Goal: Task Accomplishment & Management: Manage account settings

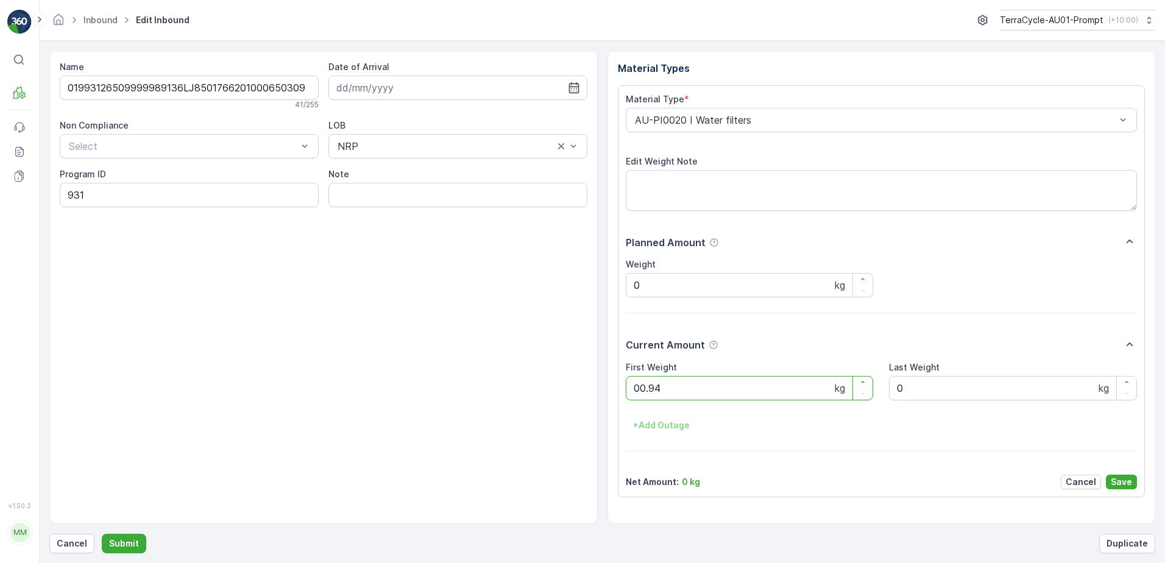
click at [102, 534] on button "Submit" at bounding box center [124, 544] width 44 height 20
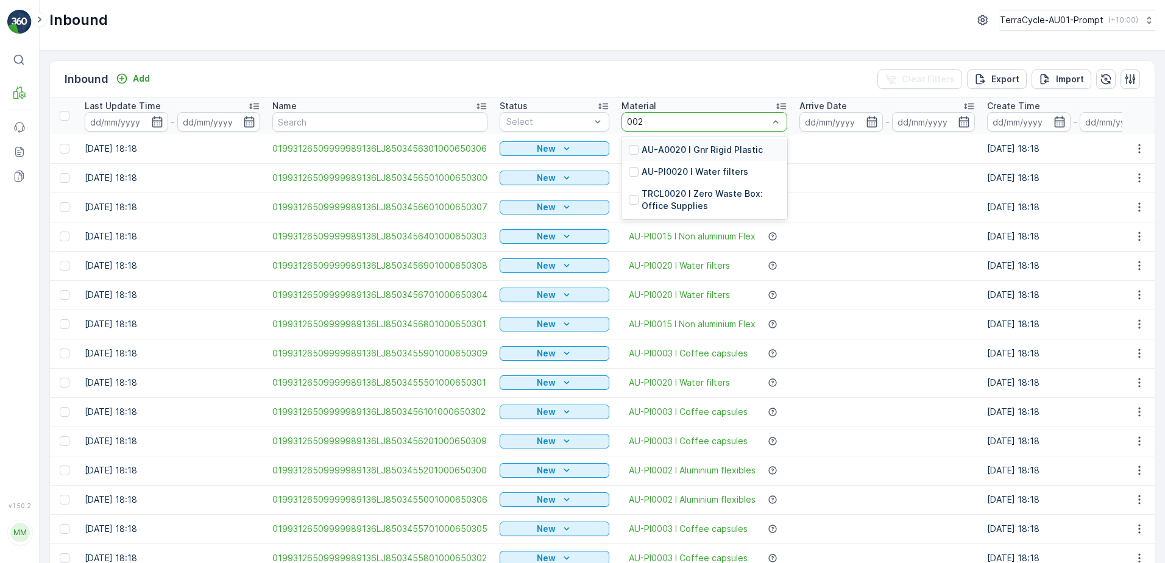
type input "0020"
click at [708, 172] on p "AU-PI0020 I Water filters" at bounding box center [695, 172] width 107 height 12
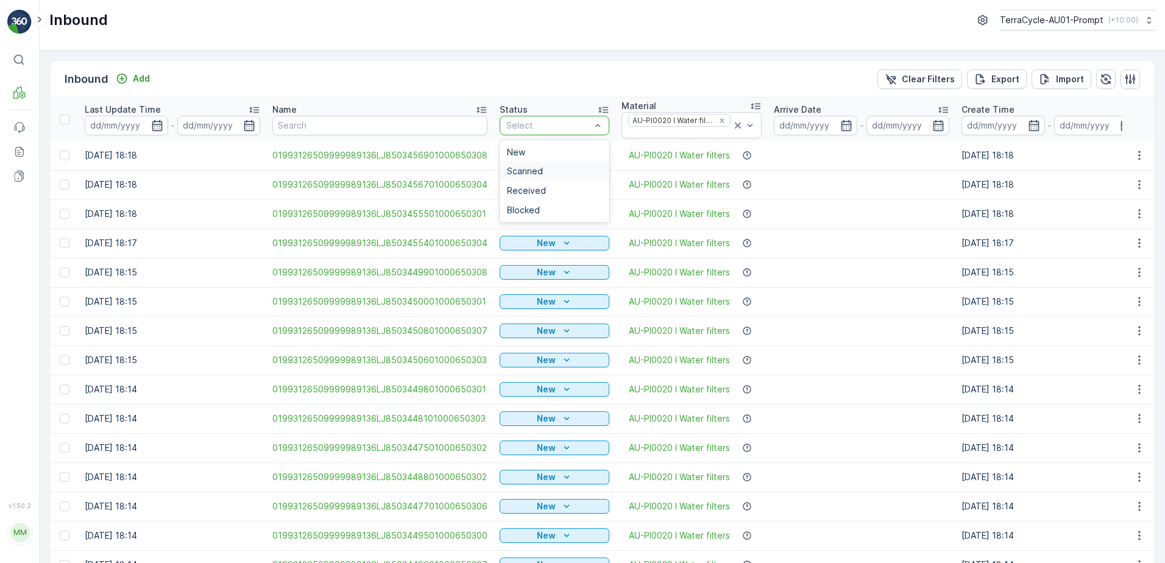
click at [548, 177] on div "Scanned" at bounding box center [555, 172] width 110 height 20
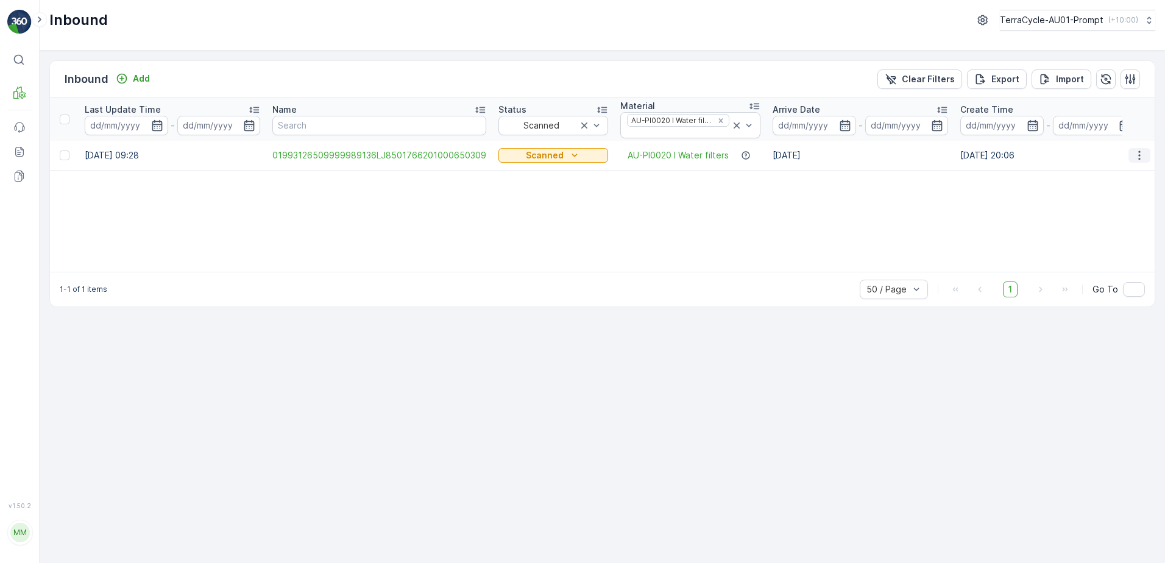
click at [1134, 160] on icon "button" at bounding box center [1140, 155] width 12 height 12
click at [1099, 242] on span "Print QR" at bounding box center [1091, 242] width 34 height 12
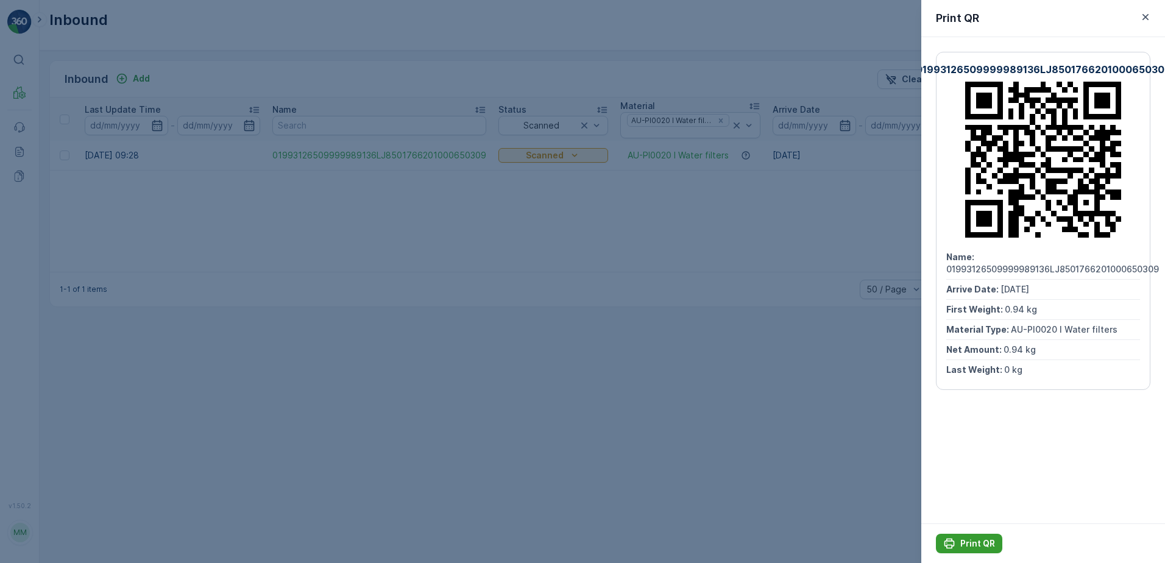
click at [977, 543] on p "Print QR" at bounding box center [978, 544] width 35 height 12
click at [1145, 21] on icon "button" at bounding box center [1146, 17] width 12 height 12
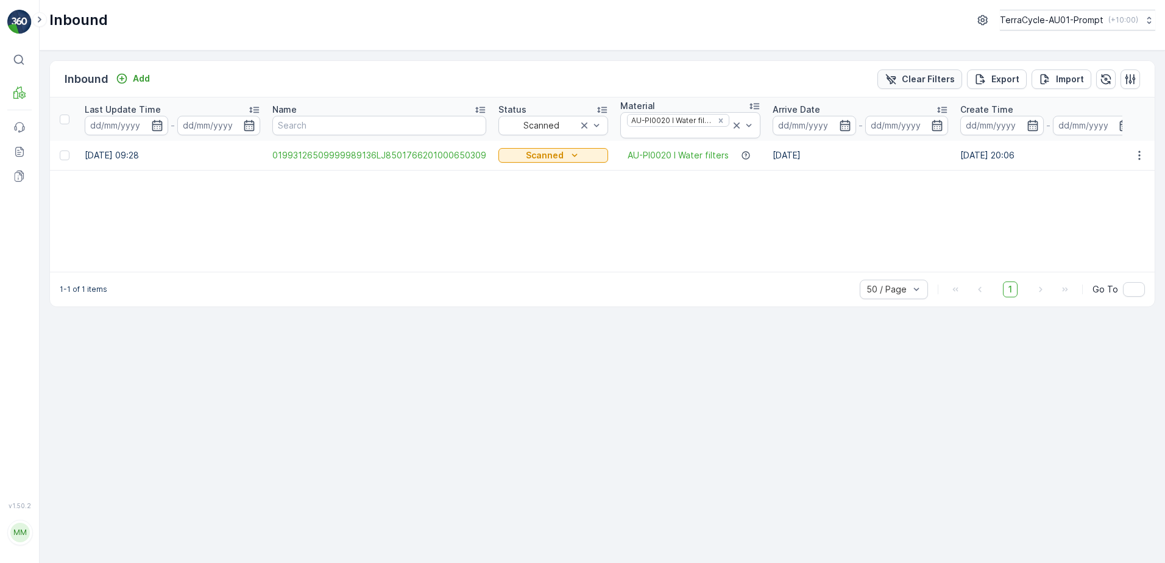
click at [926, 69] on button "Clear Filters" at bounding box center [920, 79] width 85 height 20
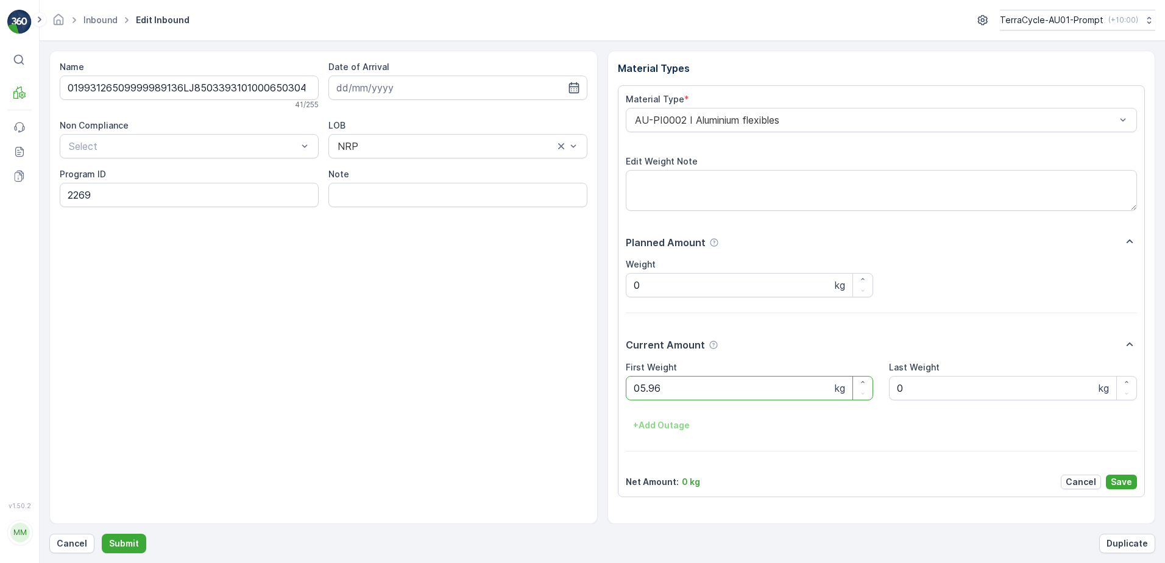
click button "Submit" at bounding box center [124, 544] width 44 height 20
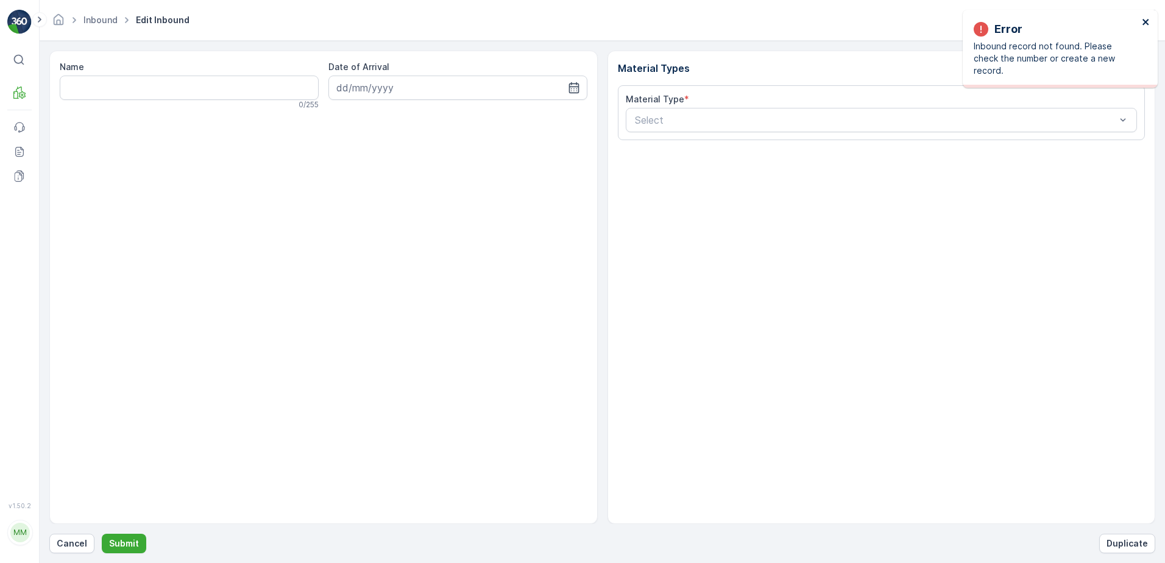
click at [1146, 23] on icon "close" at bounding box center [1146, 22] width 6 height 6
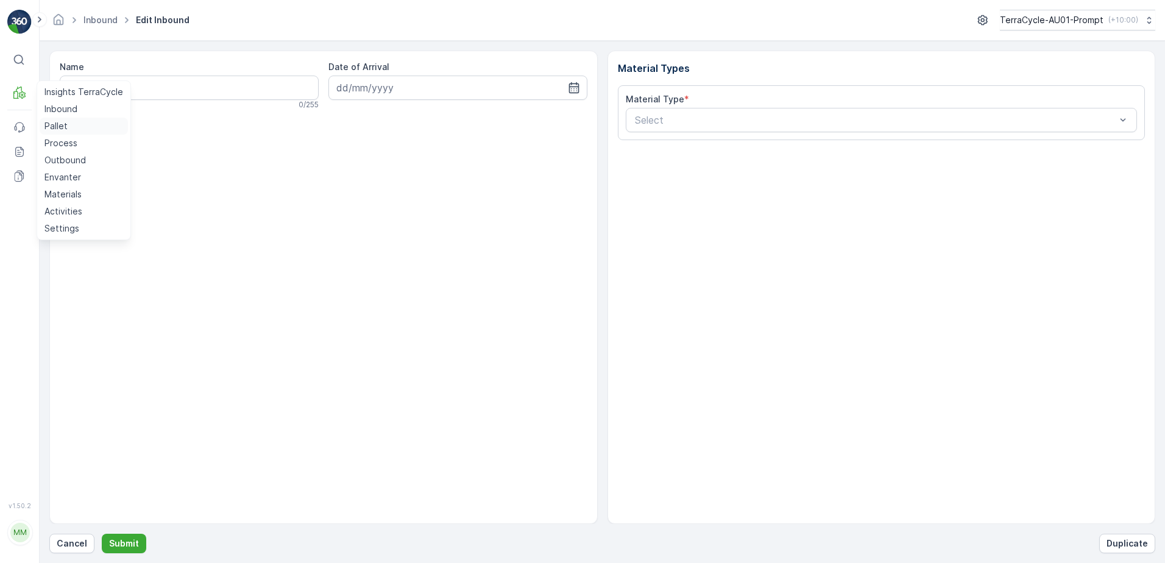
click at [64, 125] on p "Pallet" at bounding box center [55, 126] width 23 height 12
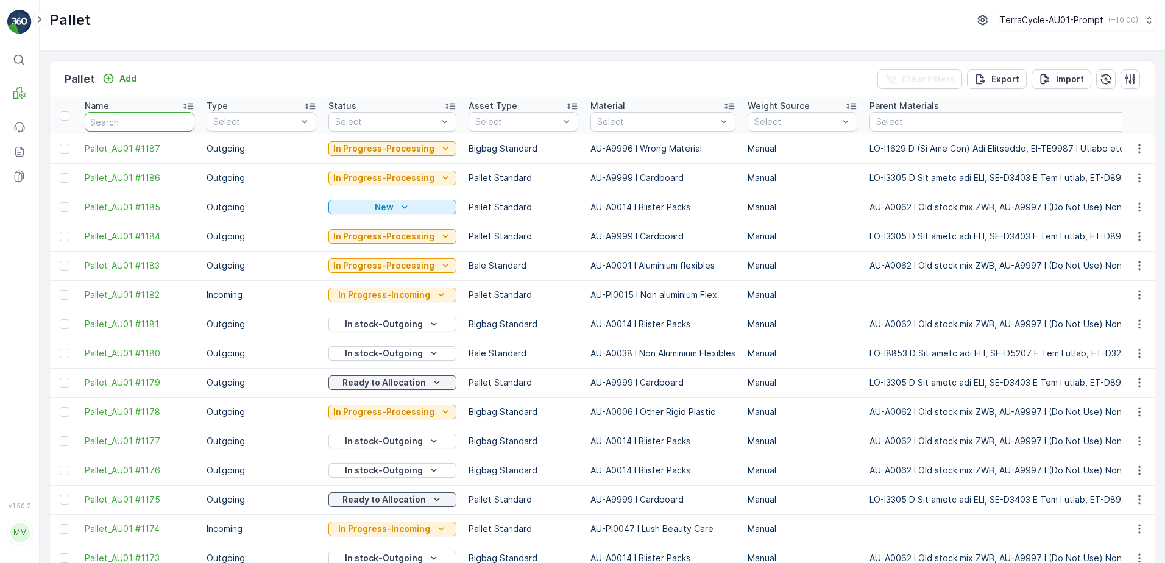
click at [139, 119] on input "text" at bounding box center [140, 122] width 110 height 20
type input "7"
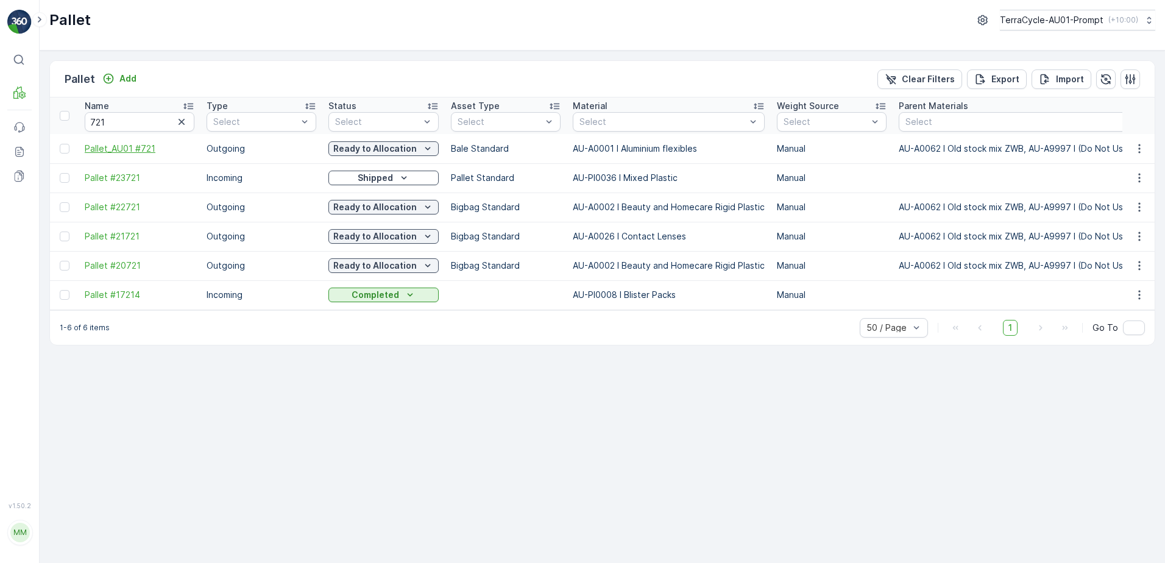
click at [141, 146] on span "Pallet_AU01 #721" at bounding box center [140, 149] width 110 height 12
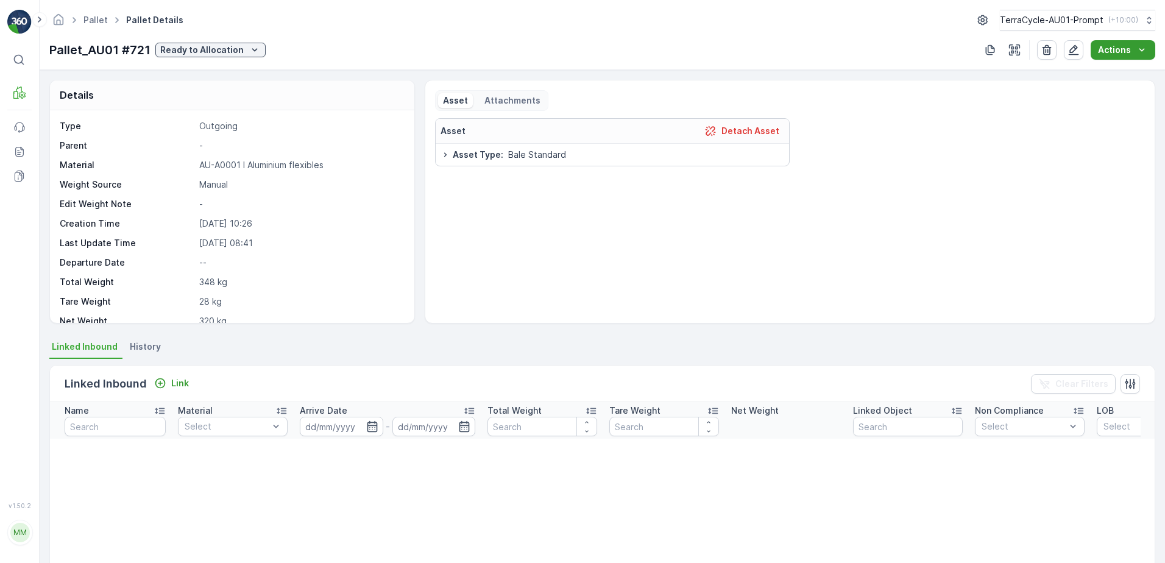
click at [1148, 51] on button "Actions" at bounding box center [1123, 50] width 65 height 20
click at [252, 46] on icon "Ready to Allocation" at bounding box center [255, 50] width 12 height 12
click at [63, 123] on p "Pallet" at bounding box center [55, 126] width 23 height 12
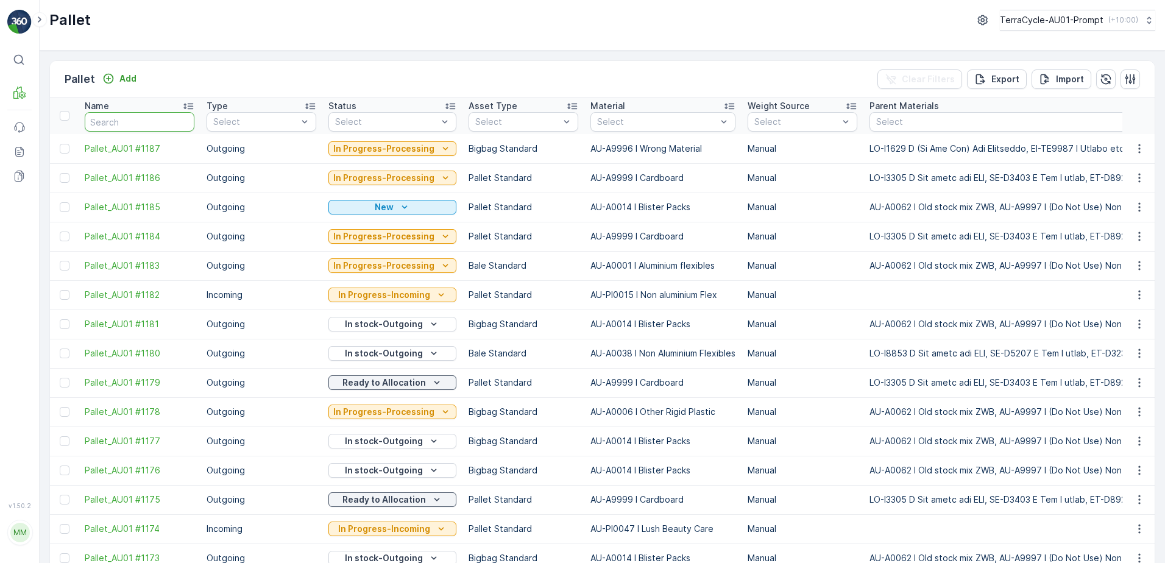
click at [140, 121] on input "text" at bounding box center [140, 122] width 110 height 20
type input "721"
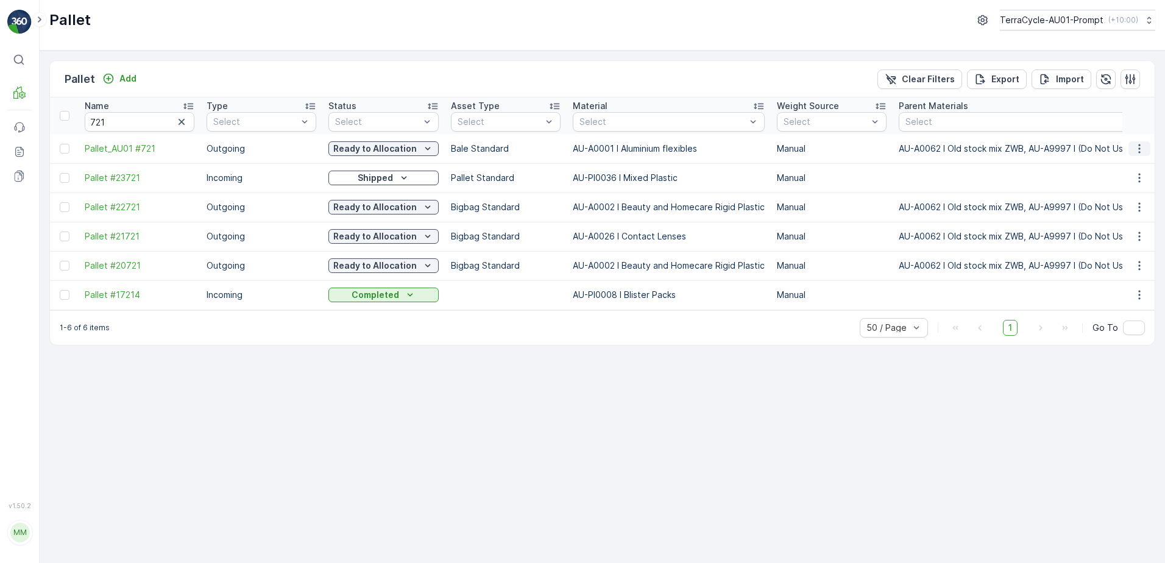
click at [1140, 148] on icon "button" at bounding box center [1140, 148] width 2 height 9
click at [1112, 238] on span "Print QR" at bounding box center [1107, 235] width 34 height 12
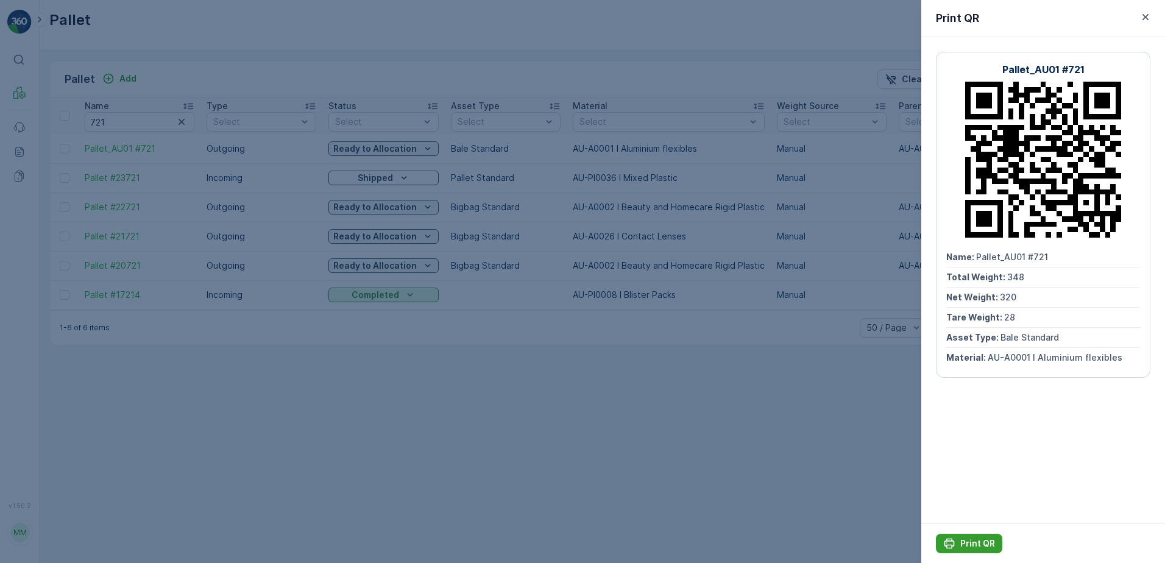
click at [983, 546] on p "Print QR" at bounding box center [978, 544] width 35 height 12
click at [1149, 18] on icon "button" at bounding box center [1146, 17] width 12 height 12
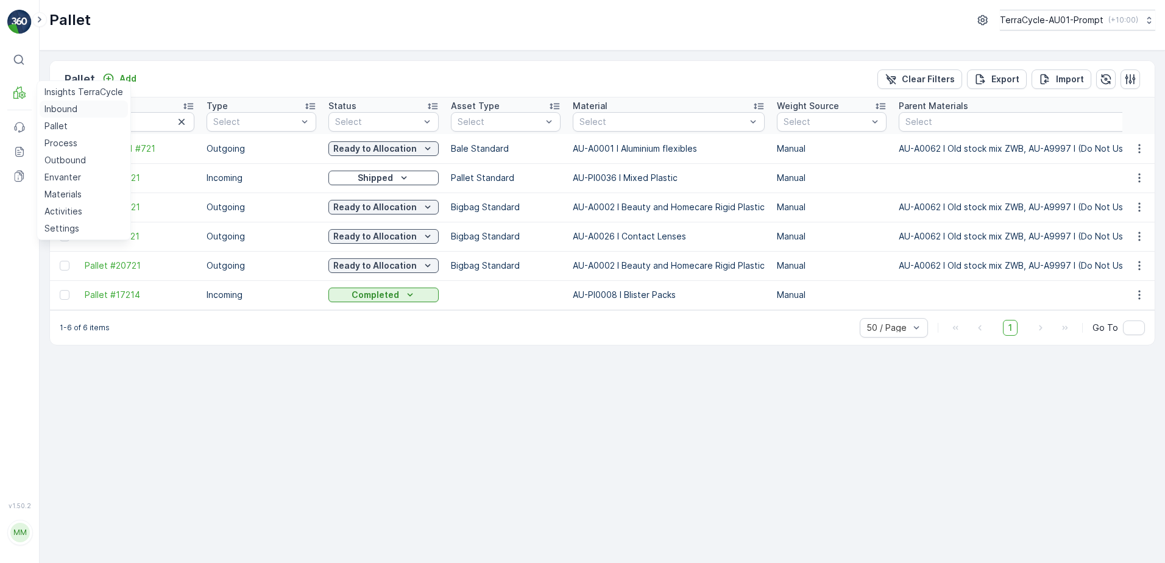
click at [58, 108] on p "Inbound" at bounding box center [60, 109] width 33 height 12
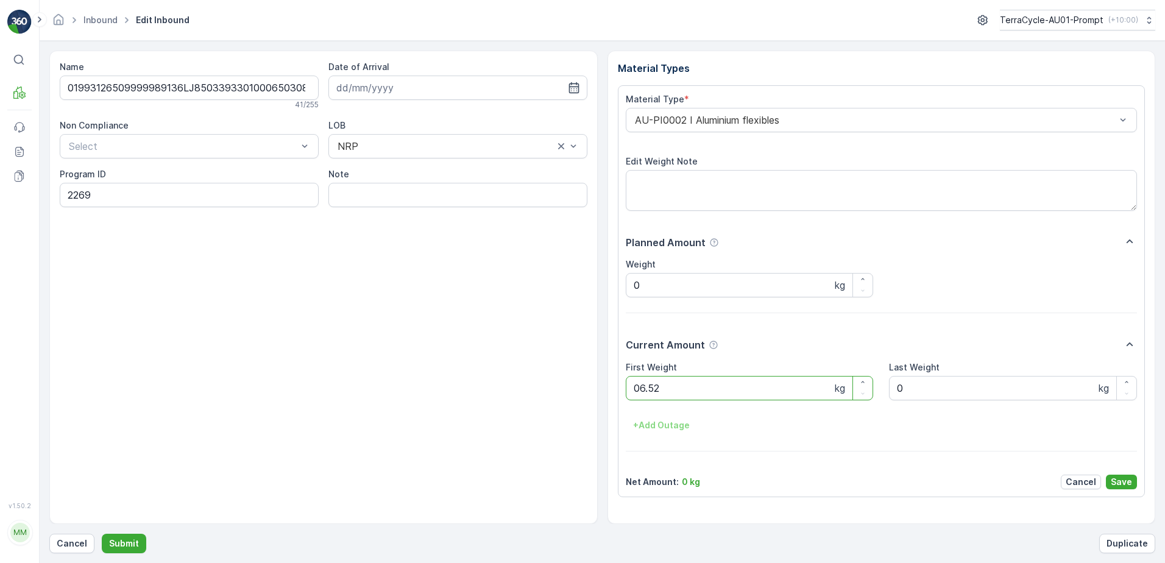
click at [102, 534] on button "Submit" at bounding box center [124, 544] width 44 height 20
click button "Submit" at bounding box center [124, 544] width 44 height 20
click at [102, 534] on button "Submit" at bounding box center [124, 544] width 44 height 20
click button "Submit" at bounding box center [124, 544] width 44 height 20
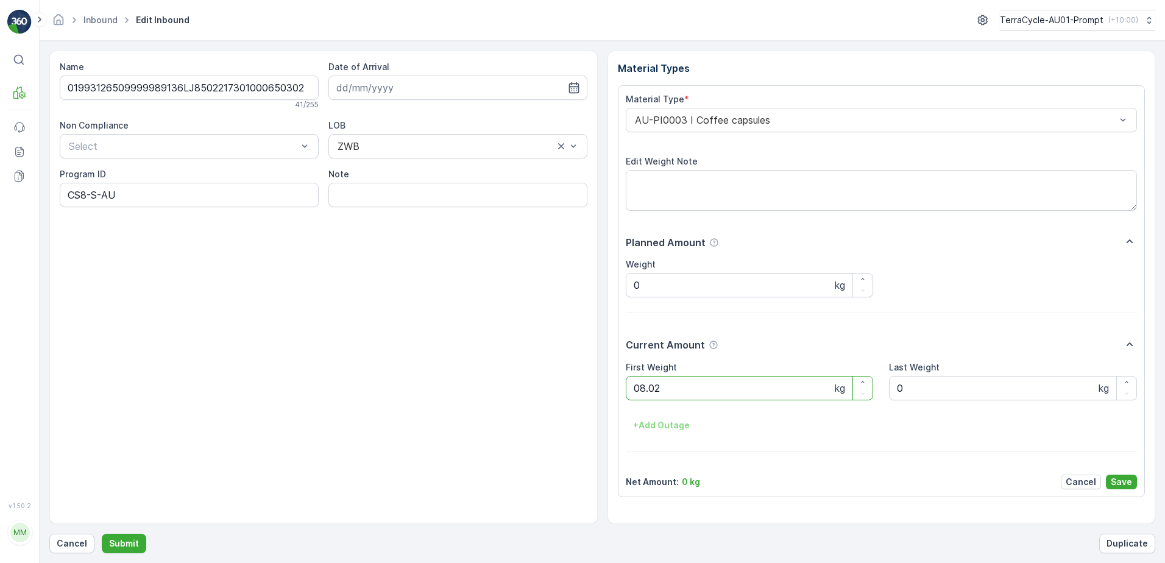
click button "Submit" at bounding box center [124, 544] width 44 height 20
click at [96, 196] on ID "CS33-M-AU" at bounding box center [189, 195] width 259 height 24
click at [112, 196] on ID "CS24-sM-AU" at bounding box center [189, 195] width 259 height 24
type ID "CS24-S-AU"
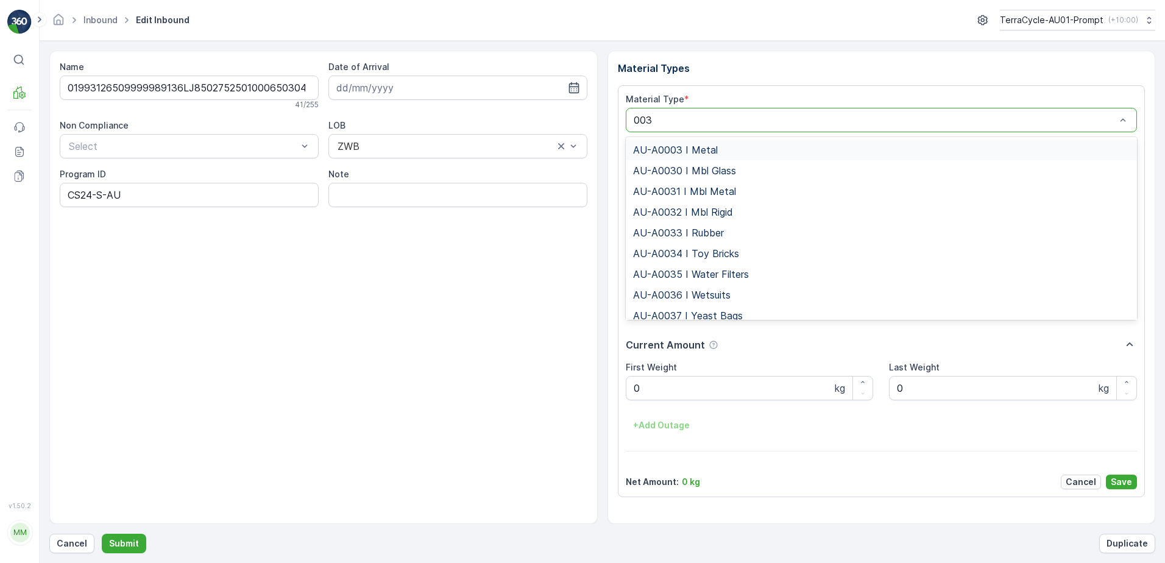
type input "0032"
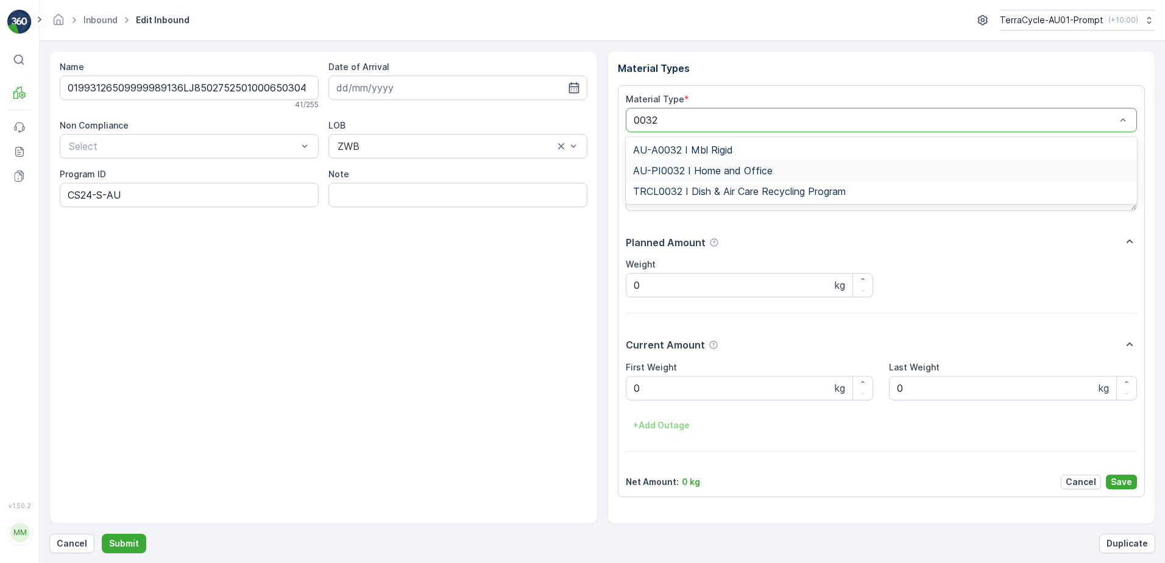
click at [745, 164] on div "AU-PI0032 I Home and Office" at bounding box center [882, 170] width 512 height 21
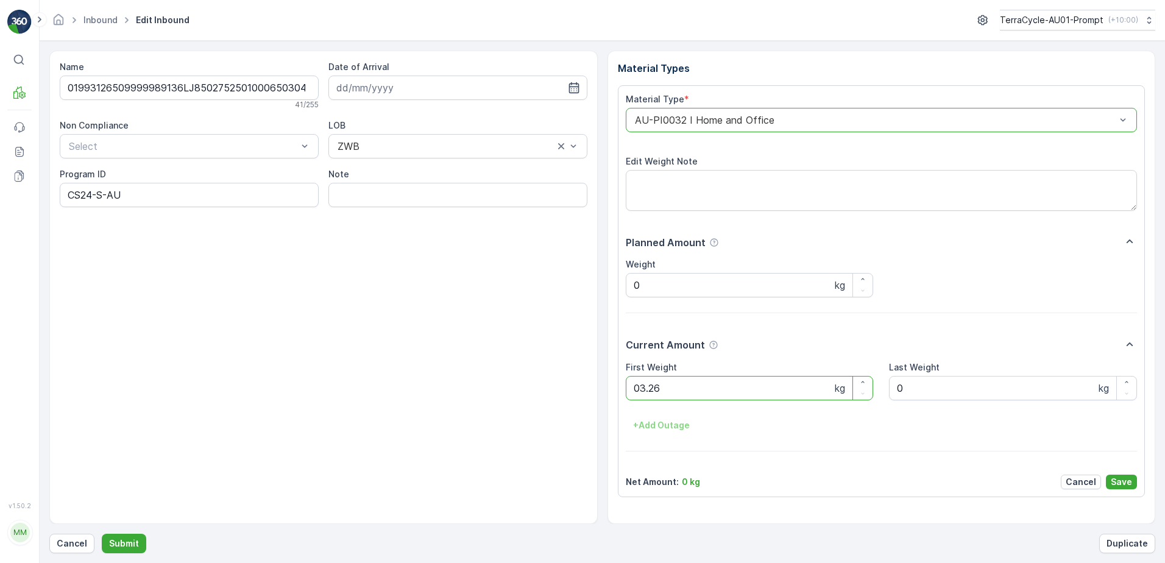
click button "Submit" at bounding box center [124, 544] width 44 height 20
click at [102, 534] on button "Submit" at bounding box center [124, 544] width 44 height 20
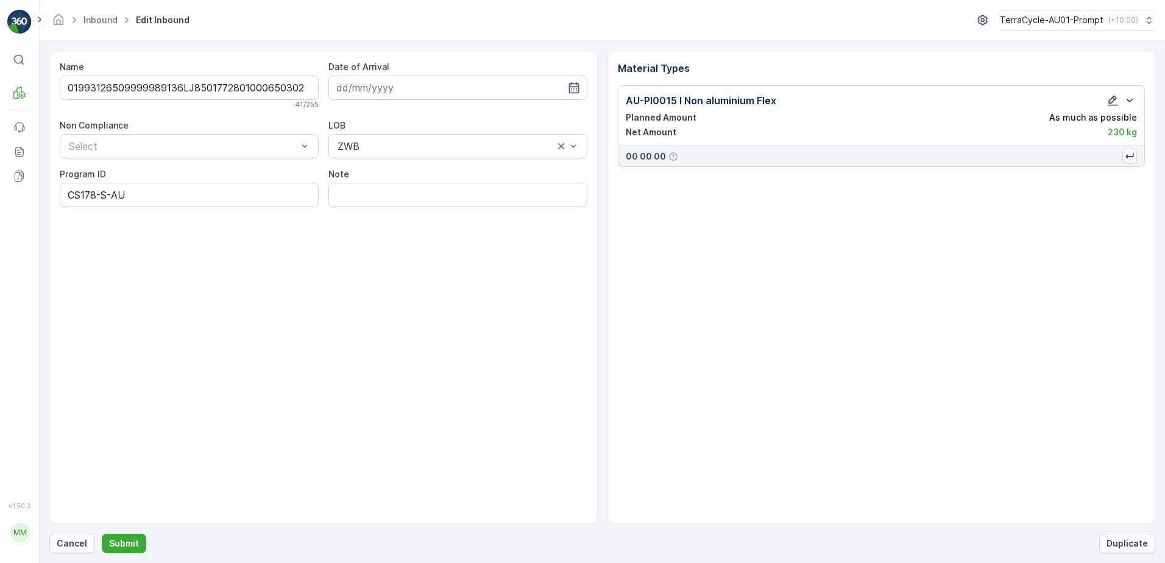
click at [1107, 103] on icon "button" at bounding box center [1113, 100] width 12 height 12
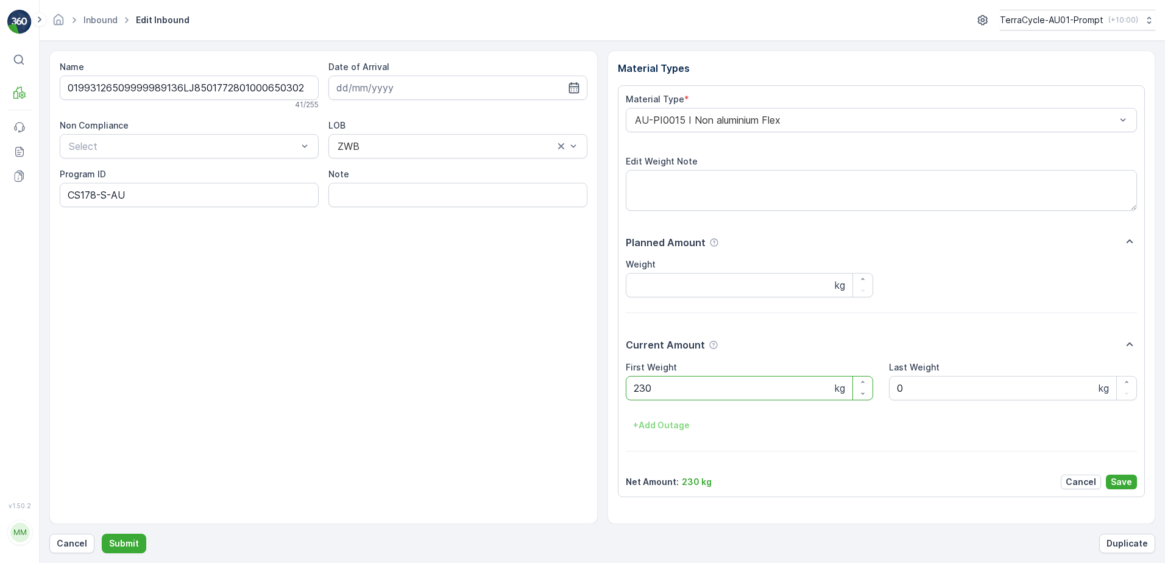
click at [639, 389] on Weight "230" at bounding box center [750, 388] width 248 height 24
click at [1125, 481] on p "Save" at bounding box center [1121, 482] width 21 height 12
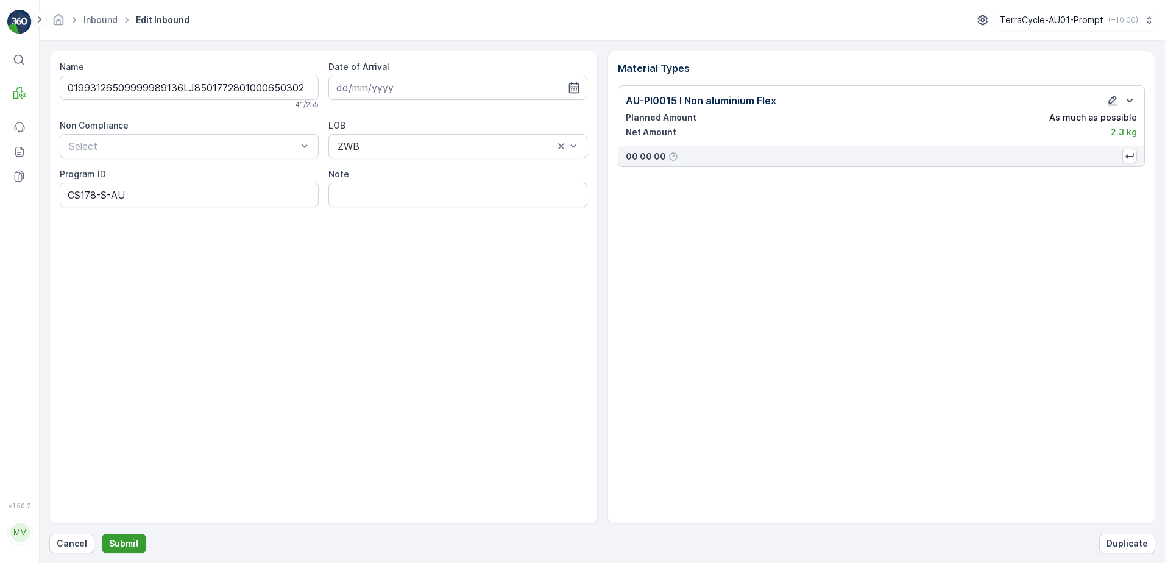
click at [118, 545] on p "Submit" at bounding box center [124, 544] width 30 height 12
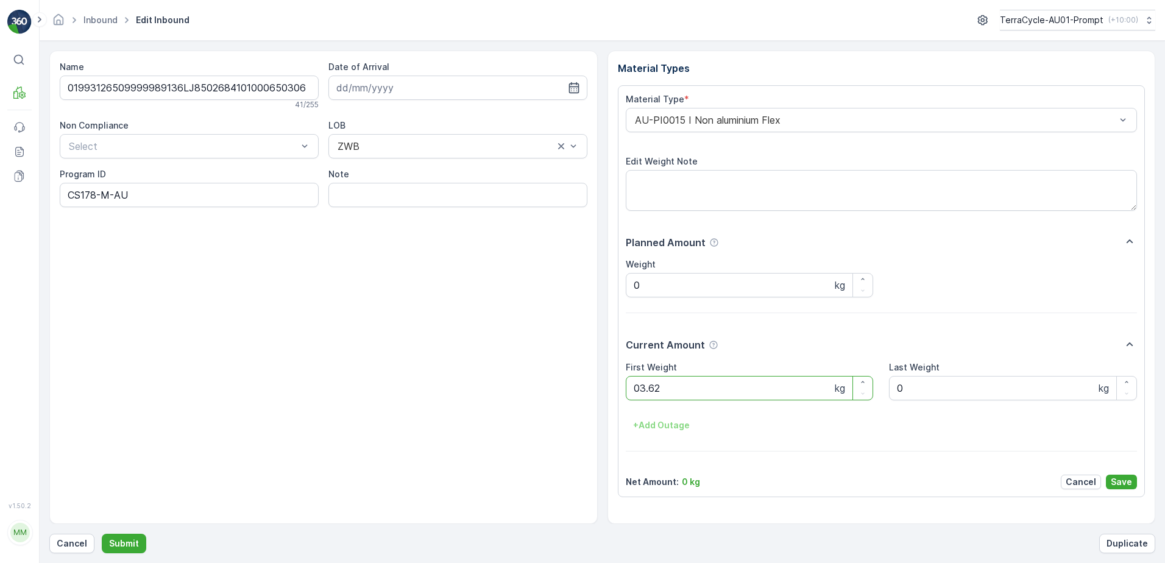
click button "Submit" at bounding box center [124, 544] width 44 height 20
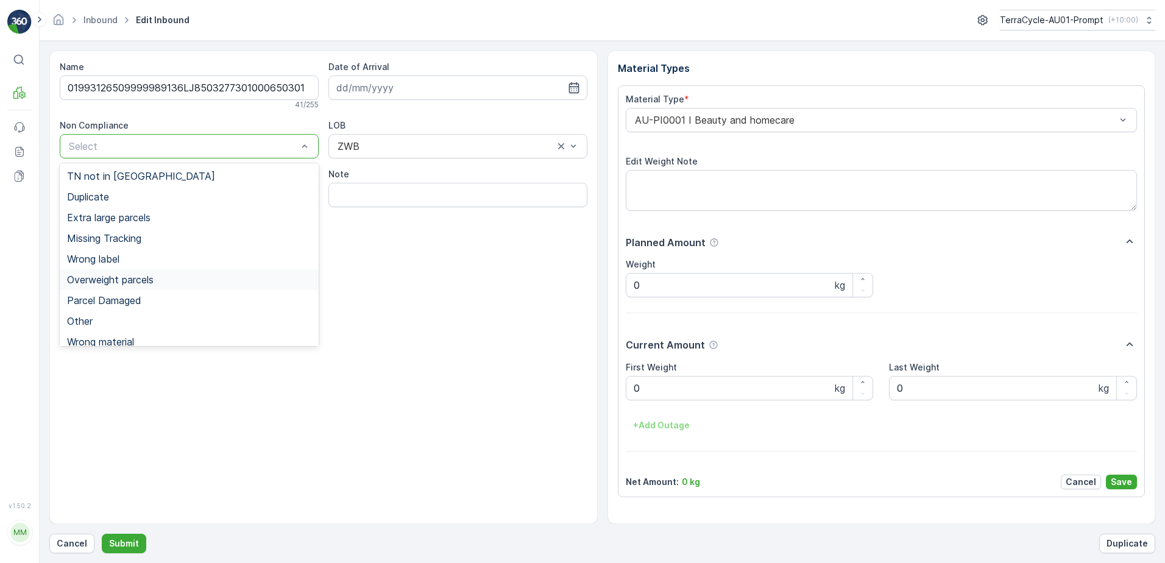
click at [143, 284] on span "Overweight parcels" at bounding box center [110, 279] width 87 height 11
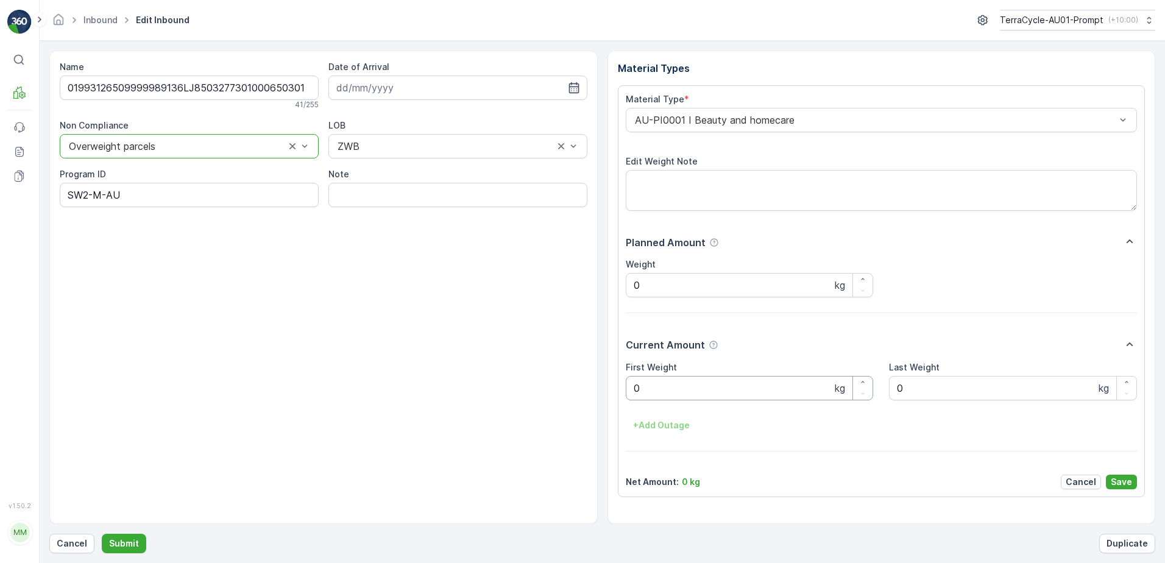
click at [648, 392] on Weight "0" at bounding box center [750, 388] width 248 height 24
click at [1130, 485] on p "Save" at bounding box center [1121, 482] width 21 height 12
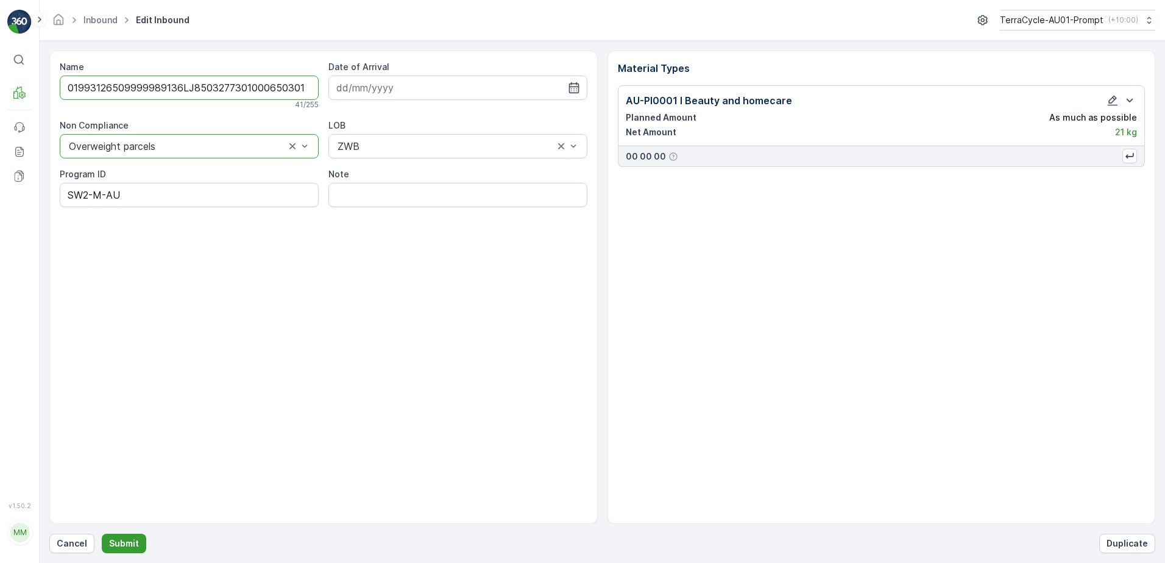
click at [138, 536] on button "Submit" at bounding box center [124, 544] width 44 height 20
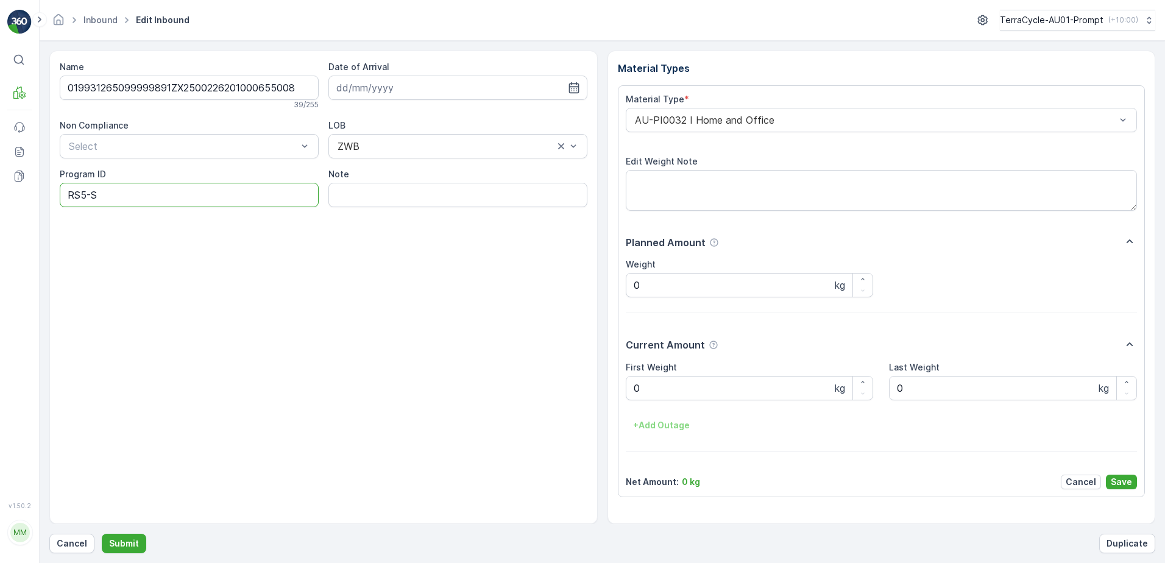
click at [131, 198] on ID "RS5-S" at bounding box center [189, 195] width 259 height 24
type ID "R"
type ID "CS45-M"
click at [632, 121] on div "AU-PI0032 I Home and Office" at bounding box center [882, 120] width 512 height 24
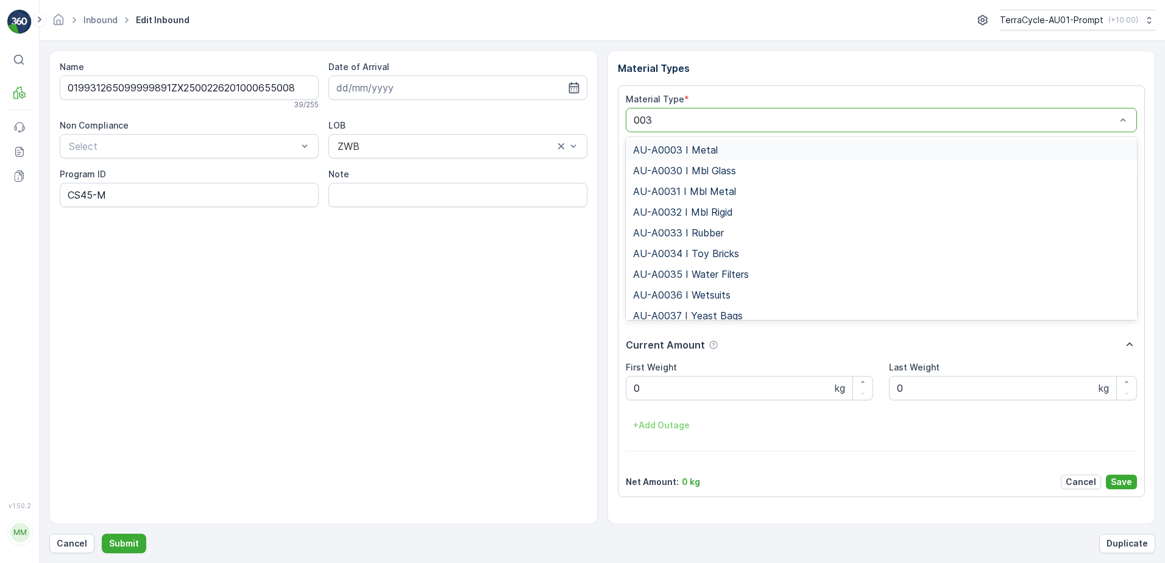
type input "0031"
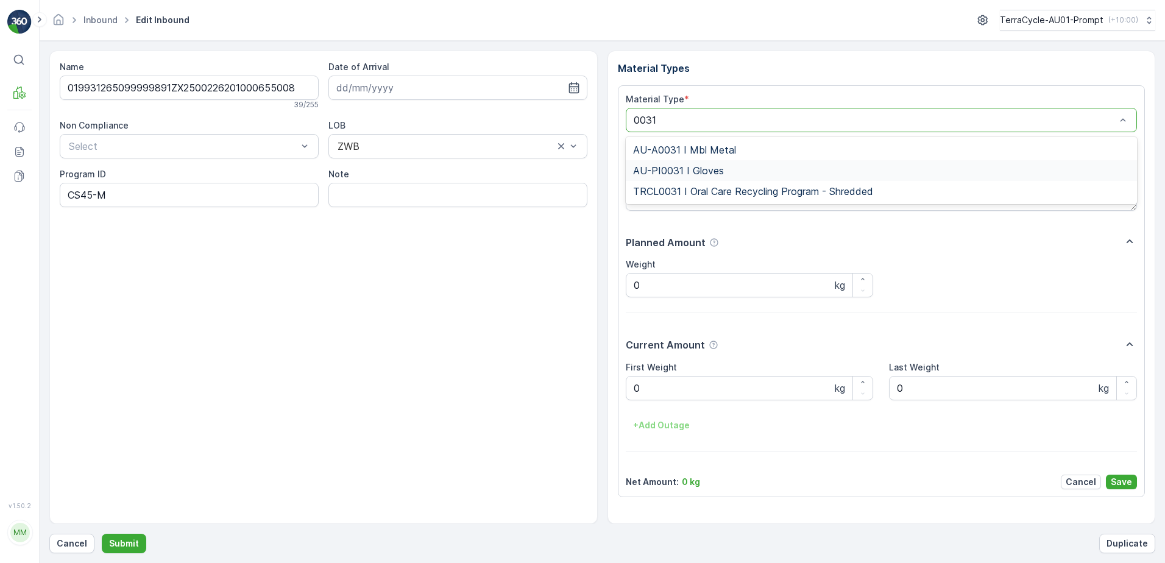
click at [719, 176] on span "AU-PI0031 I Gloves" at bounding box center [678, 170] width 91 height 11
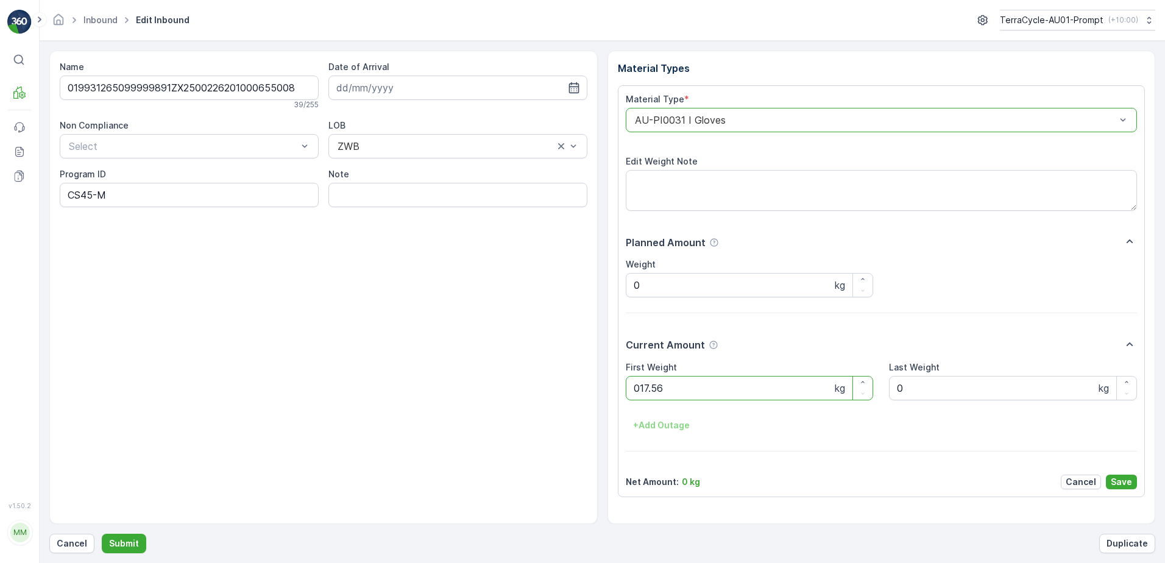
click button "Submit" at bounding box center [124, 544] width 44 height 20
click at [96, 194] on ID "CS24-M-AU" at bounding box center [189, 195] width 259 height 24
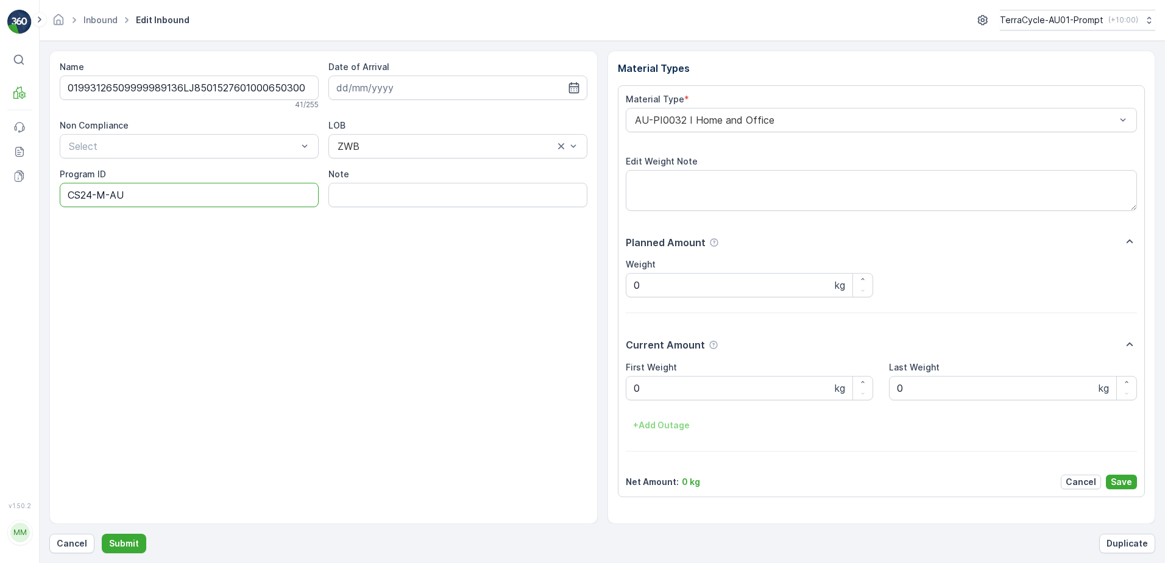
click at [93, 196] on ID "CS24-M-AU" at bounding box center [189, 195] width 259 height 24
type ID "CS30-M-AU"
click at [631, 119] on div "AU-PI0032 I Home and Office" at bounding box center [882, 120] width 512 height 24
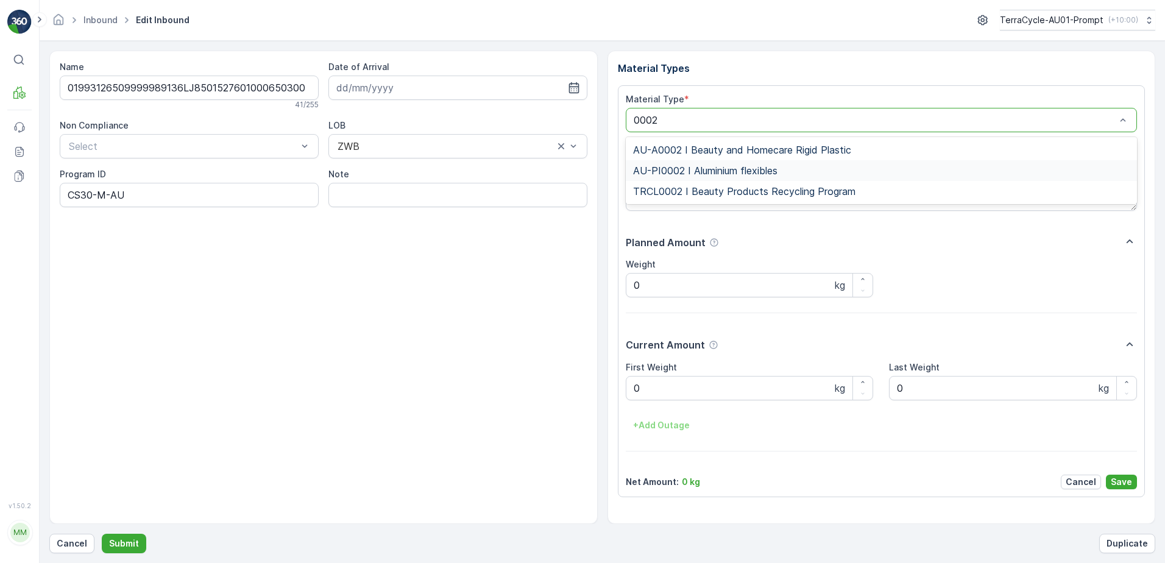
click at [776, 174] on span "AU-PI0002 I Aluminium flexibles" at bounding box center [705, 170] width 144 height 11
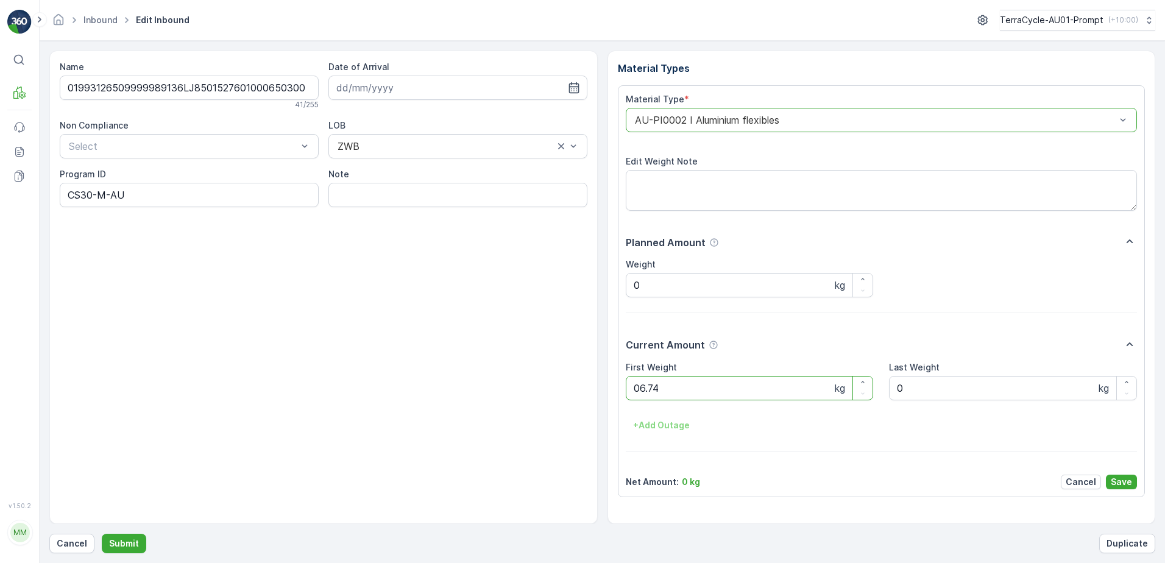
click button "Submit" at bounding box center [124, 544] width 44 height 20
click at [102, 534] on button "Submit" at bounding box center [124, 544] width 44 height 20
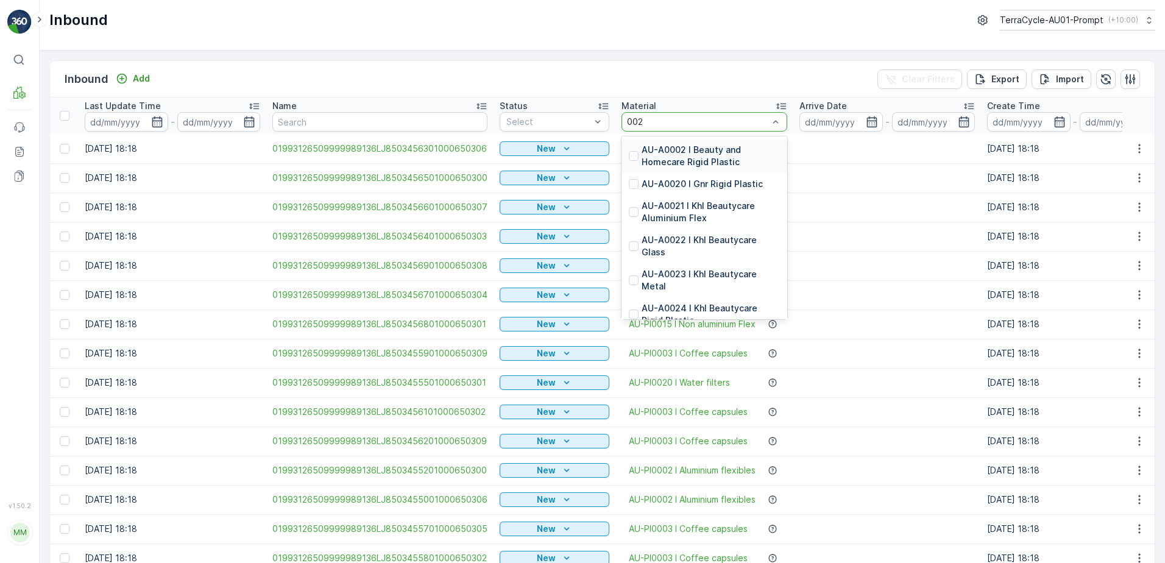
type input "0020"
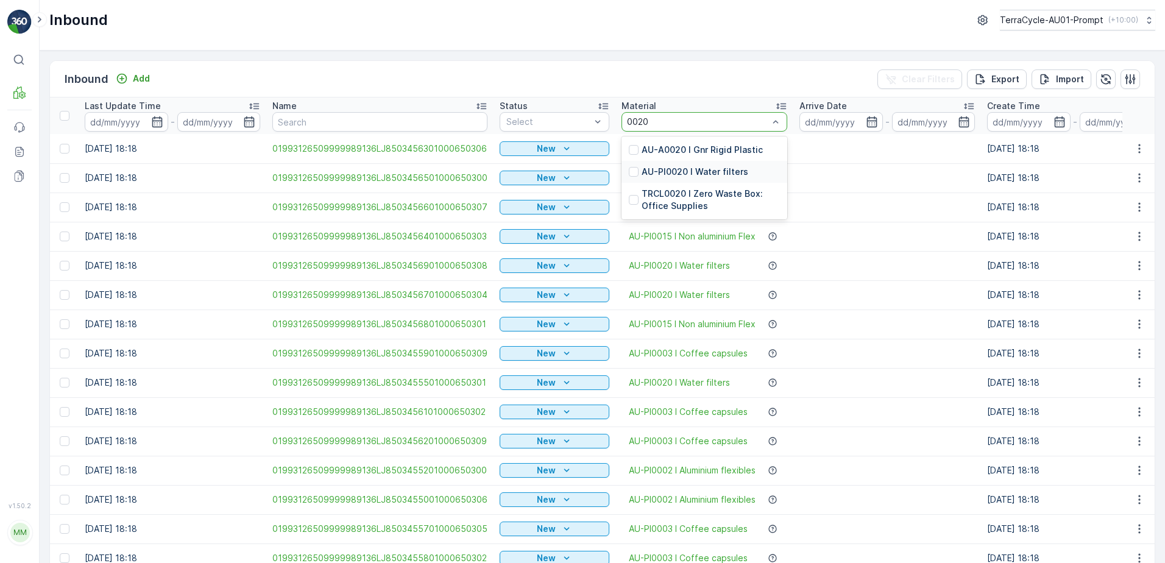
click at [686, 174] on p "AU-PI0020 I Water filters" at bounding box center [695, 172] width 107 height 12
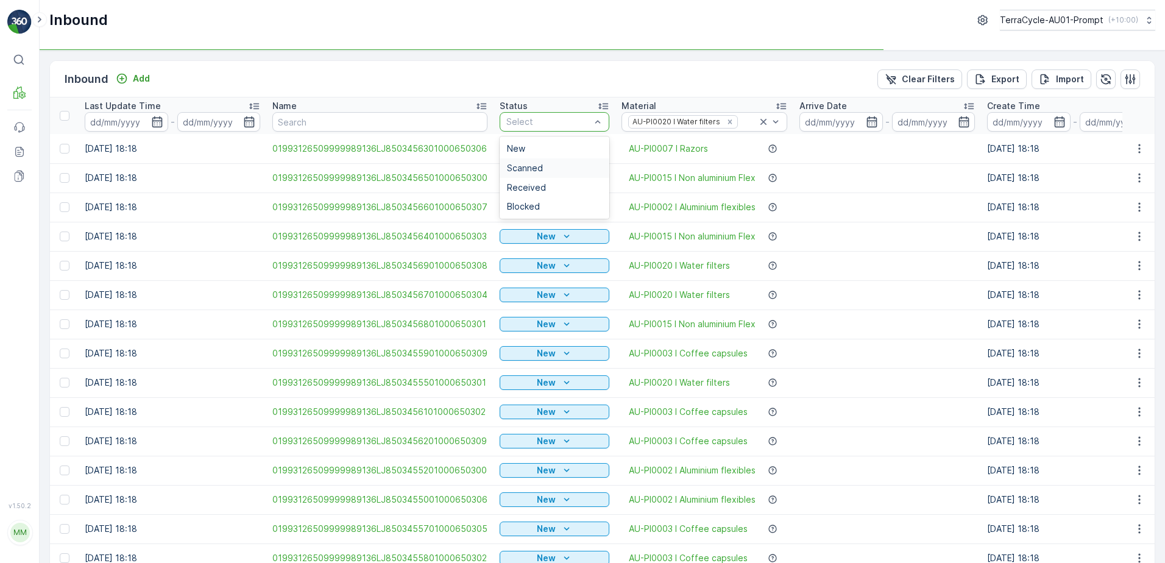
drag, startPoint x: 533, startPoint y: 166, endPoint x: 608, endPoint y: 175, distance: 75.5
click at [533, 166] on span "Scanned" at bounding box center [525, 168] width 36 height 10
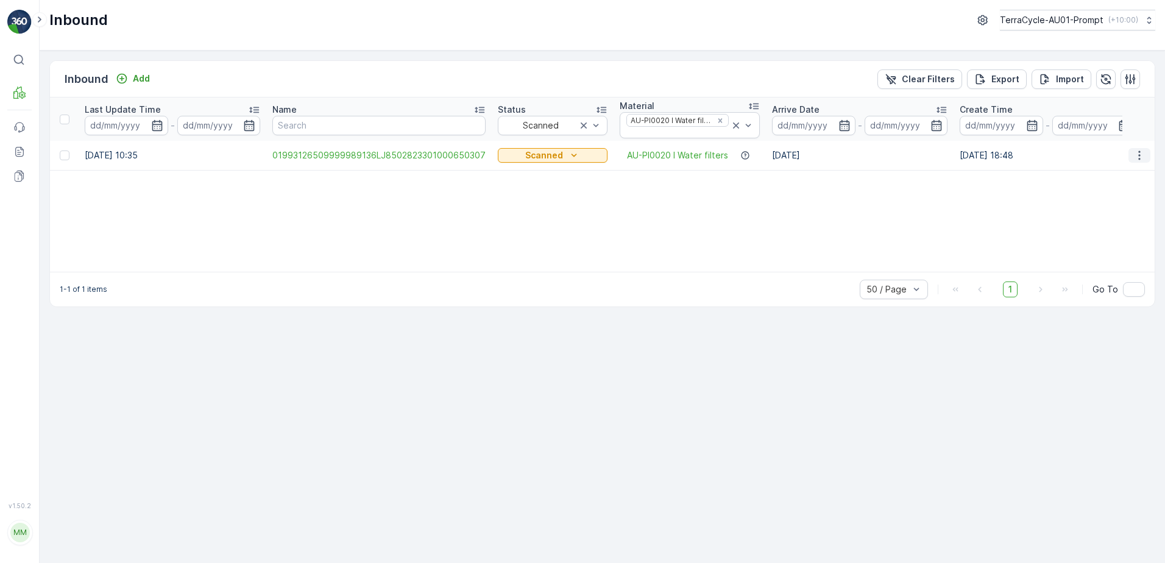
click at [1145, 157] on icon "button" at bounding box center [1140, 155] width 12 height 12
click at [1091, 240] on span "Print QR" at bounding box center [1091, 242] width 34 height 12
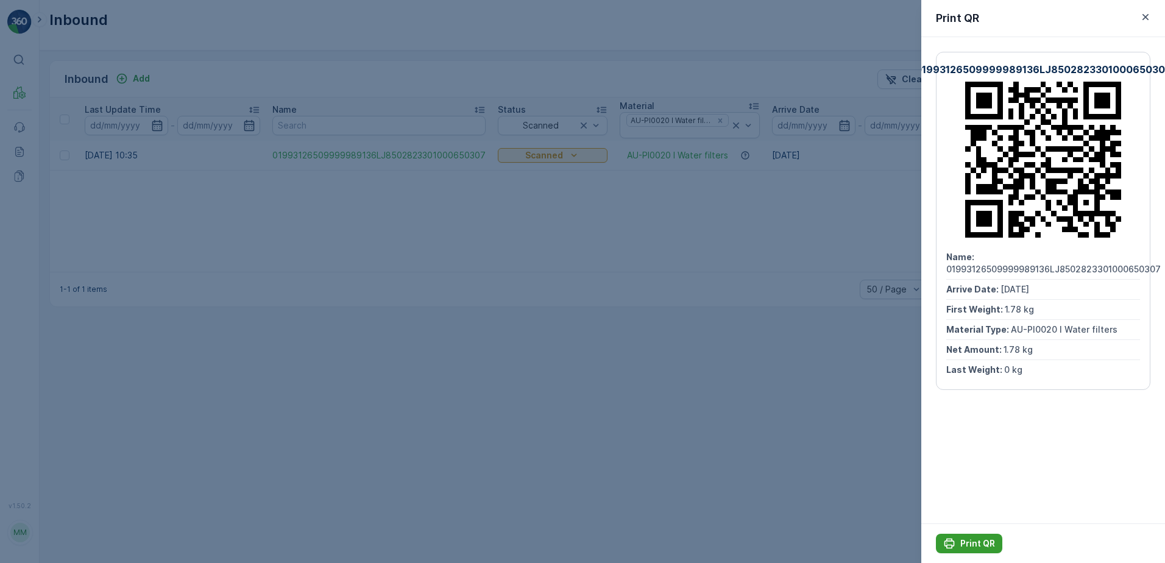
click at [964, 542] on p "Print QR" at bounding box center [978, 544] width 35 height 12
click at [1144, 17] on icon "button" at bounding box center [1146, 17] width 12 height 12
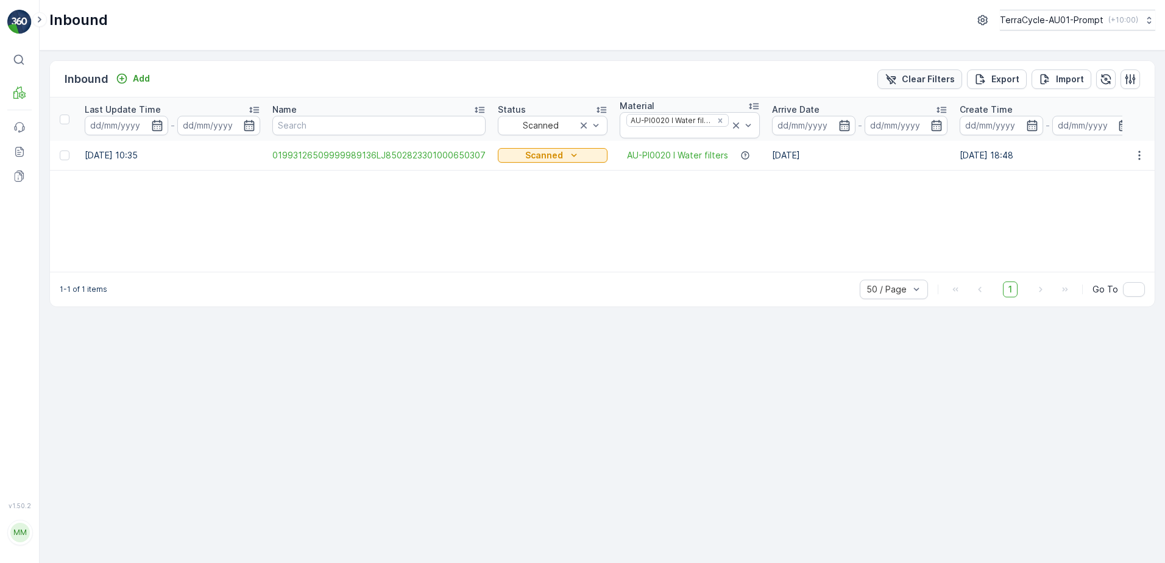
click at [934, 76] on p "Clear Filters" at bounding box center [928, 79] width 53 height 12
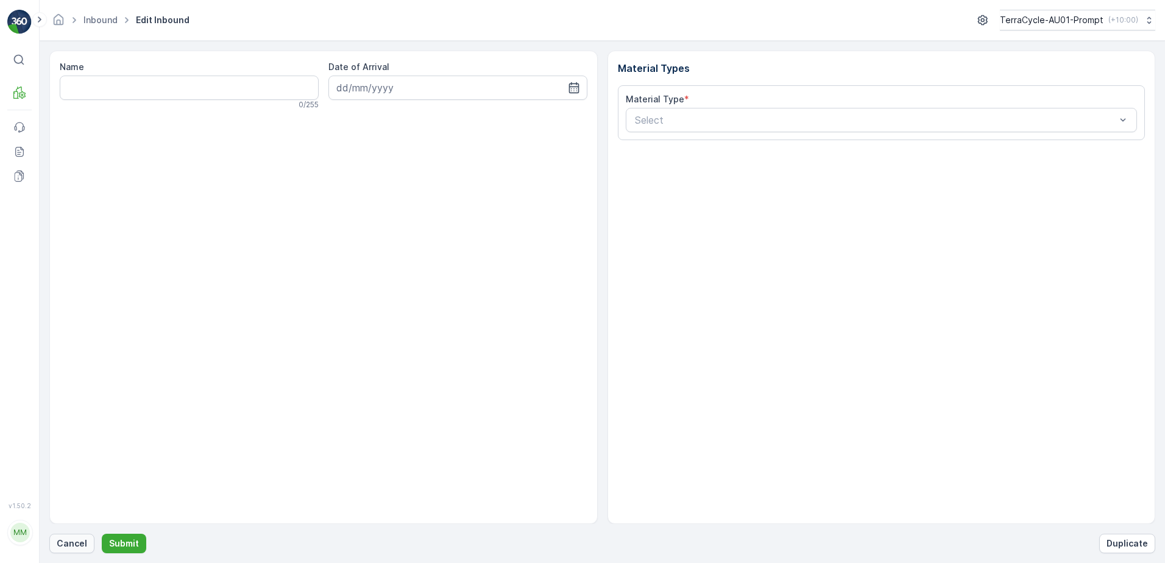
click at [65, 541] on p "Cancel" at bounding box center [72, 544] width 30 height 12
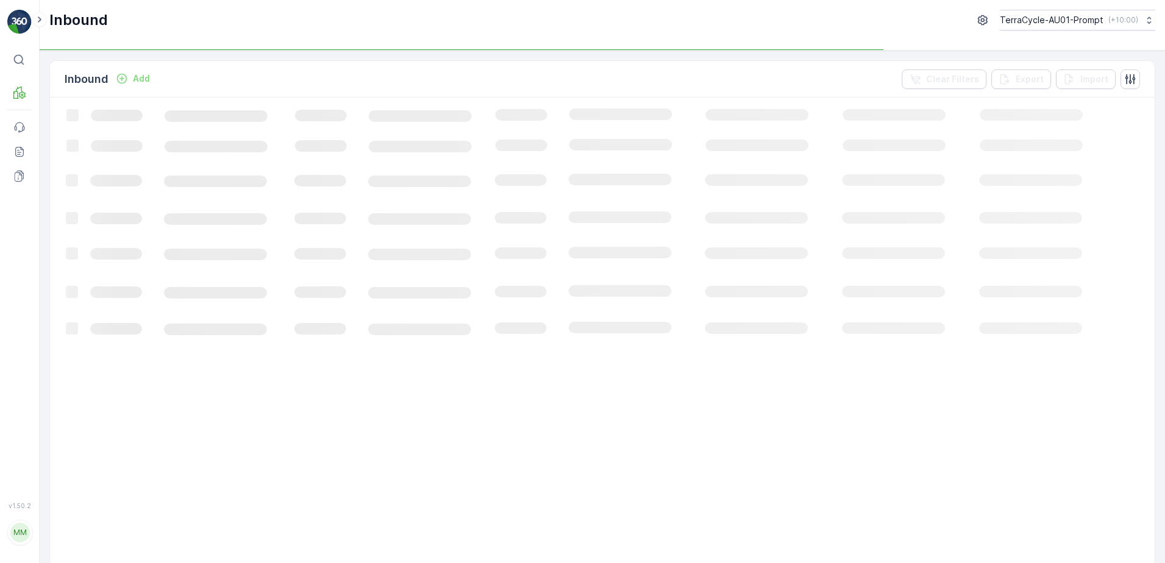
click at [141, 83] on p "Add" at bounding box center [141, 79] width 17 height 12
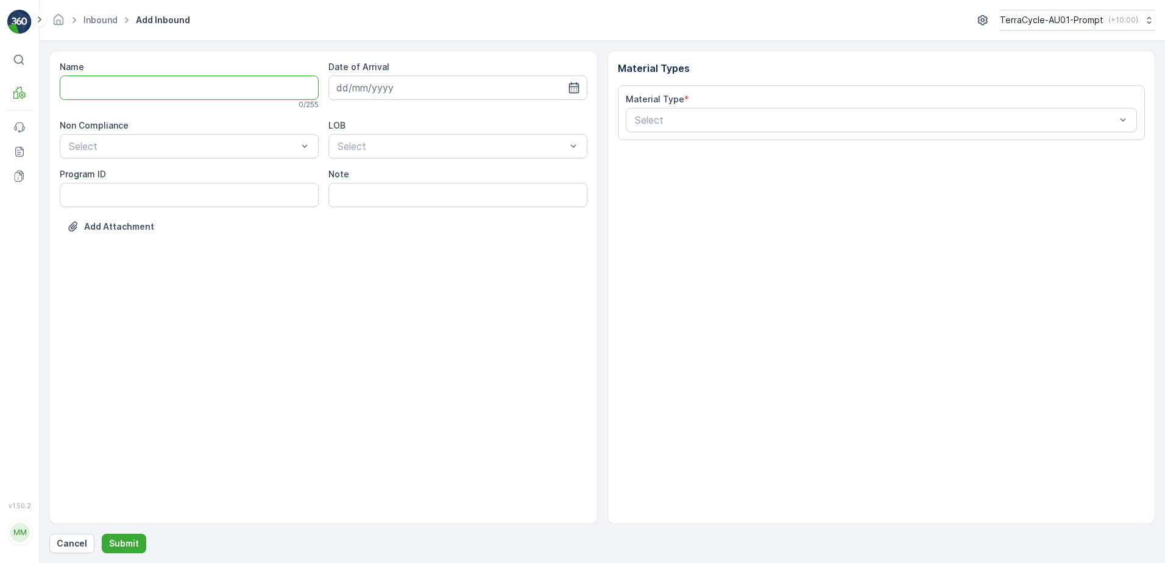
click at [132, 93] on input "Name" at bounding box center [189, 88] width 259 height 24
type input "01993126509999989136LJ8503461501000650302"
click at [102, 534] on button "Submit" at bounding box center [124, 544] width 44 height 20
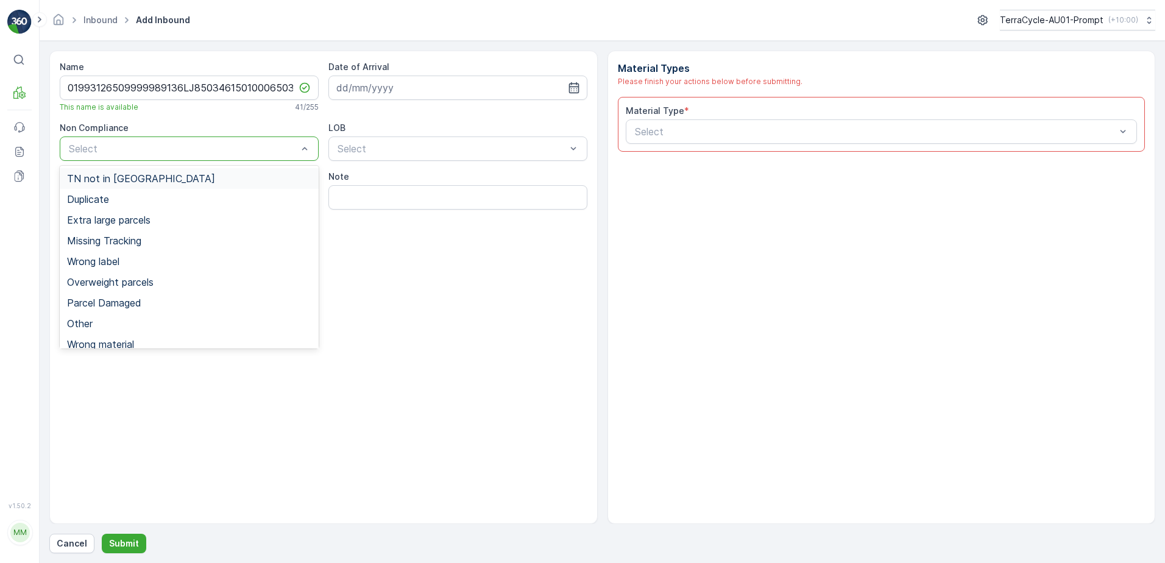
click at [144, 180] on div "TN not in [GEOGRAPHIC_DATA]" at bounding box center [189, 178] width 244 height 11
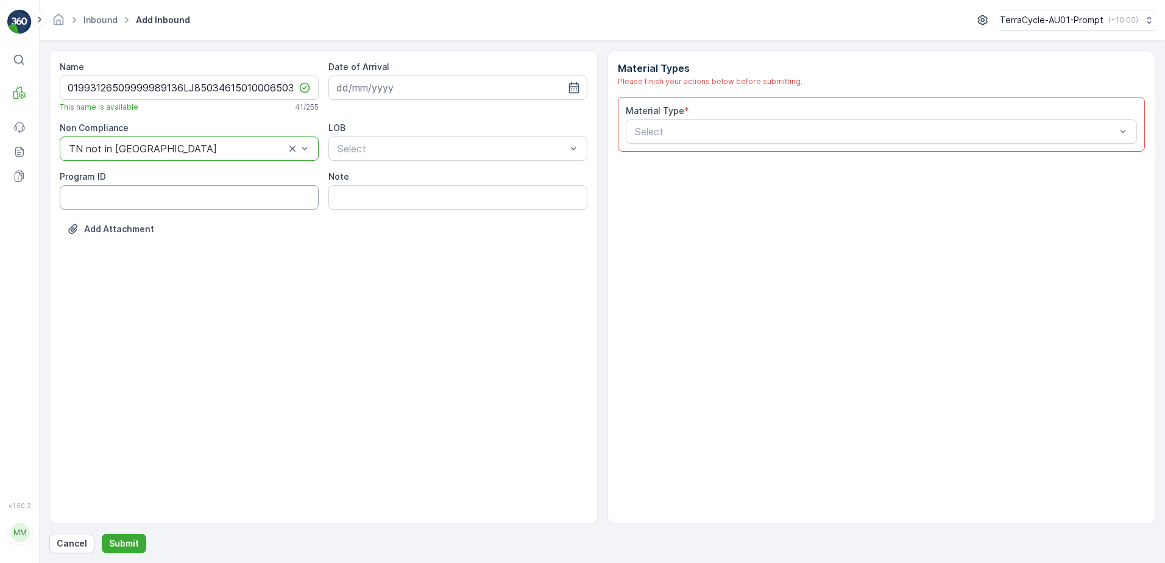
click at [120, 198] on ID "Program ID" at bounding box center [189, 197] width 259 height 24
type ID "2269"
drag, startPoint x: 471, startPoint y: 85, endPoint x: 519, endPoint y: 112, distance: 55.1
click at [480, 85] on input at bounding box center [458, 88] width 259 height 24
click at [416, 219] on div "17" at bounding box center [415, 214] width 20 height 20
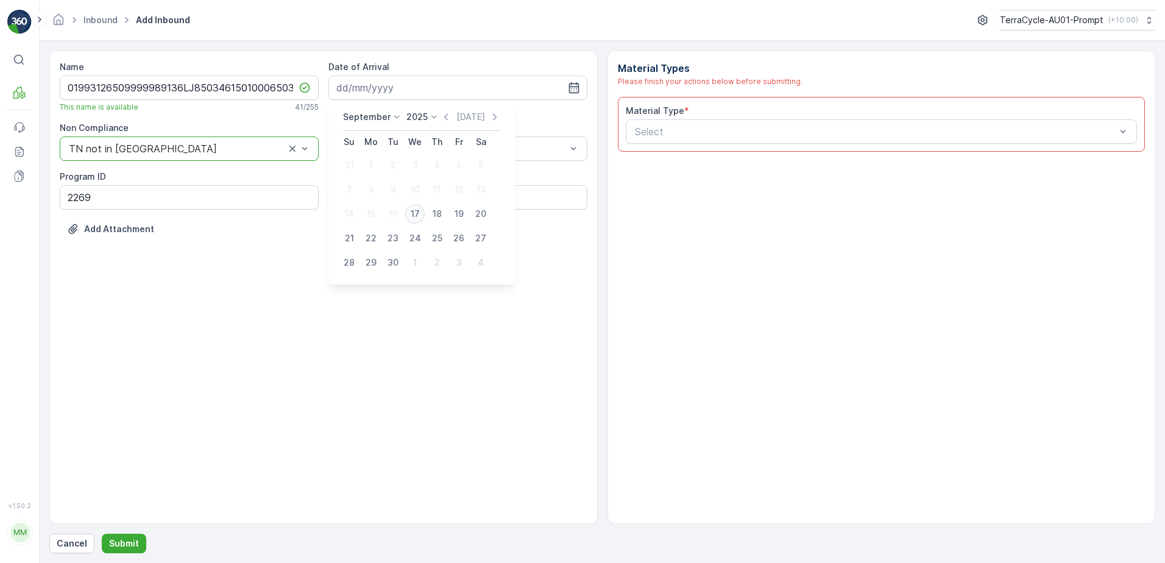
type input "[DATE]"
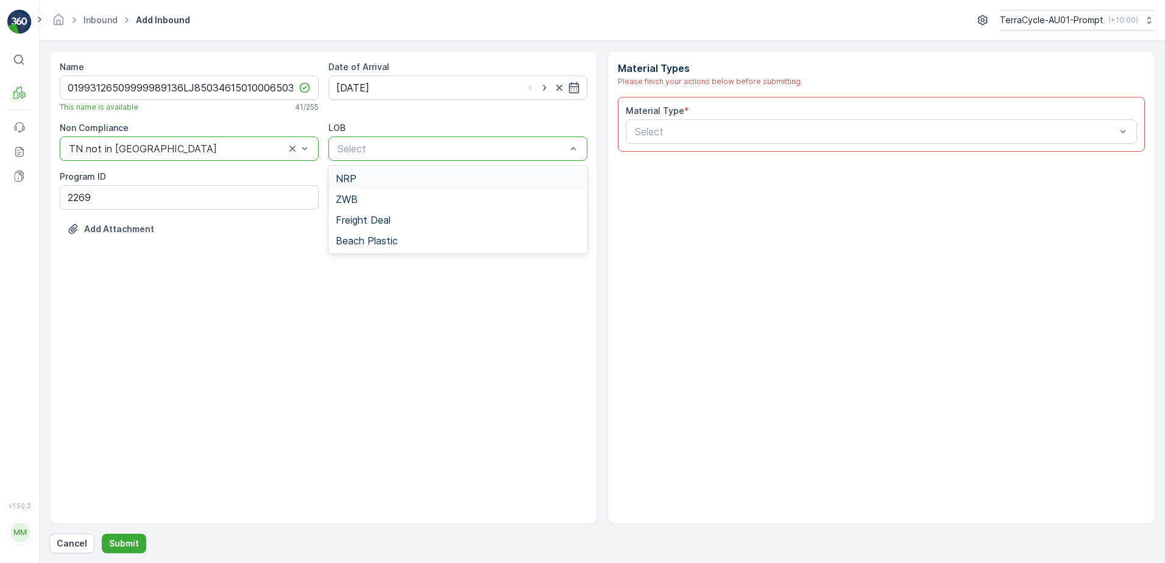
click at [420, 176] on div "NRP" at bounding box center [458, 178] width 244 height 11
click at [735, 123] on div "Select" at bounding box center [882, 131] width 512 height 24
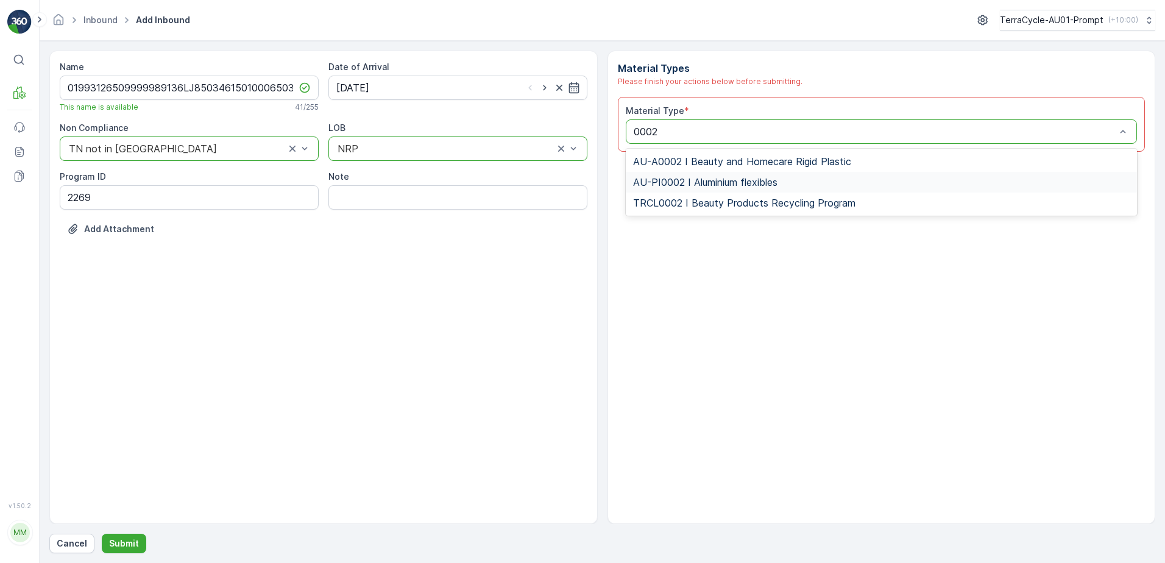
click at [794, 175] on div "AU-PI0002 I Aluminium flexibles" at bounding box center [882, 182] width 512 height 21
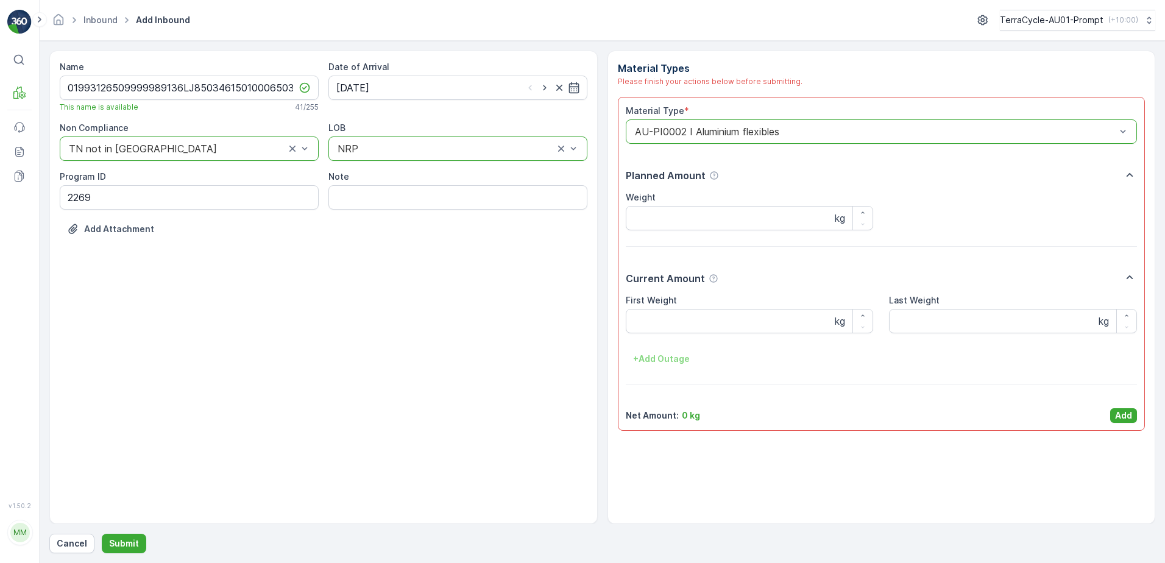
click at [715, 335] on div "First Weight kg Last Weight kg + Add Outage" at bounding box center [882, 331] width 512 height 74
click at [706, 324] on Weight "First Weight" at bounding box center [750, 321] width 248 height 24
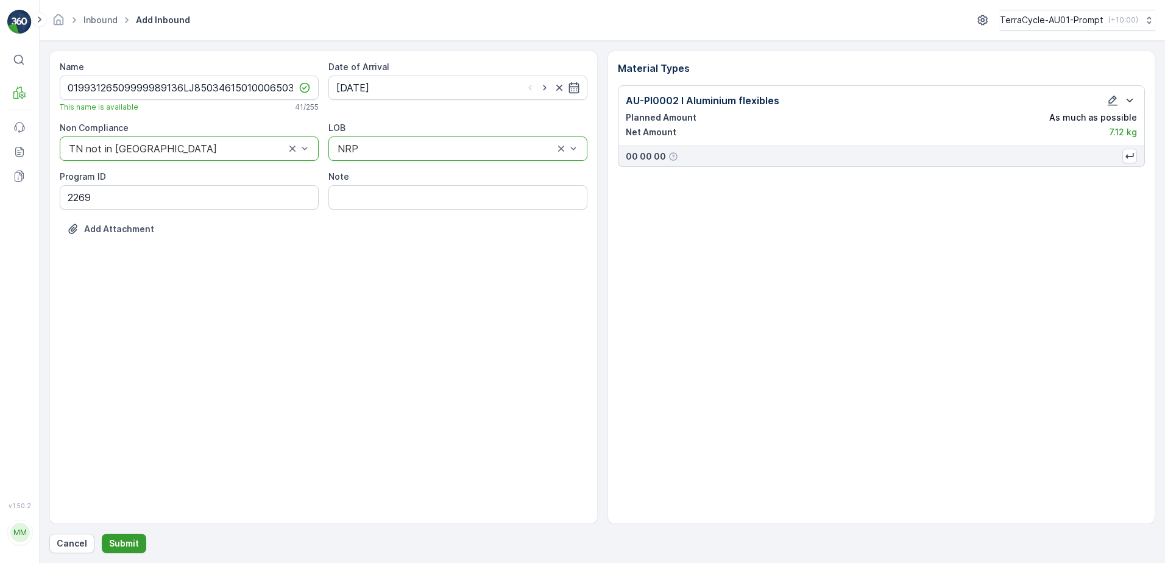
click at [128, 547] on p "Submit" at bounding box center [124, 544] width 30 height 12
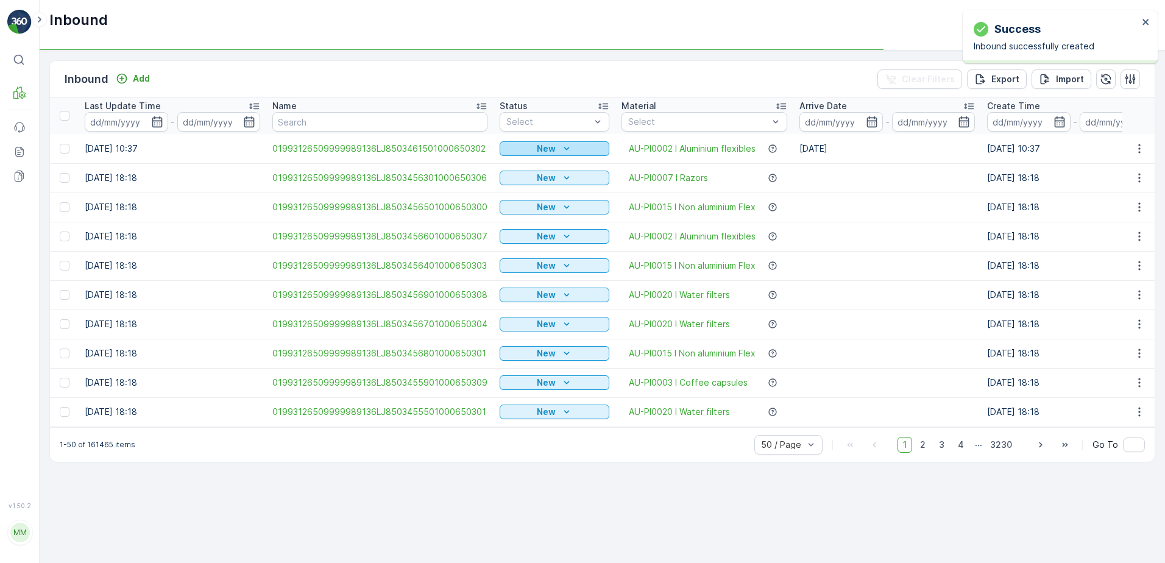
click at [543, 146] on p "New" at bounding box center [546, 149] width 19 height 12
click at [523, 182] on span "Scanned" at bounding box center [521, 184] width 36 height 12
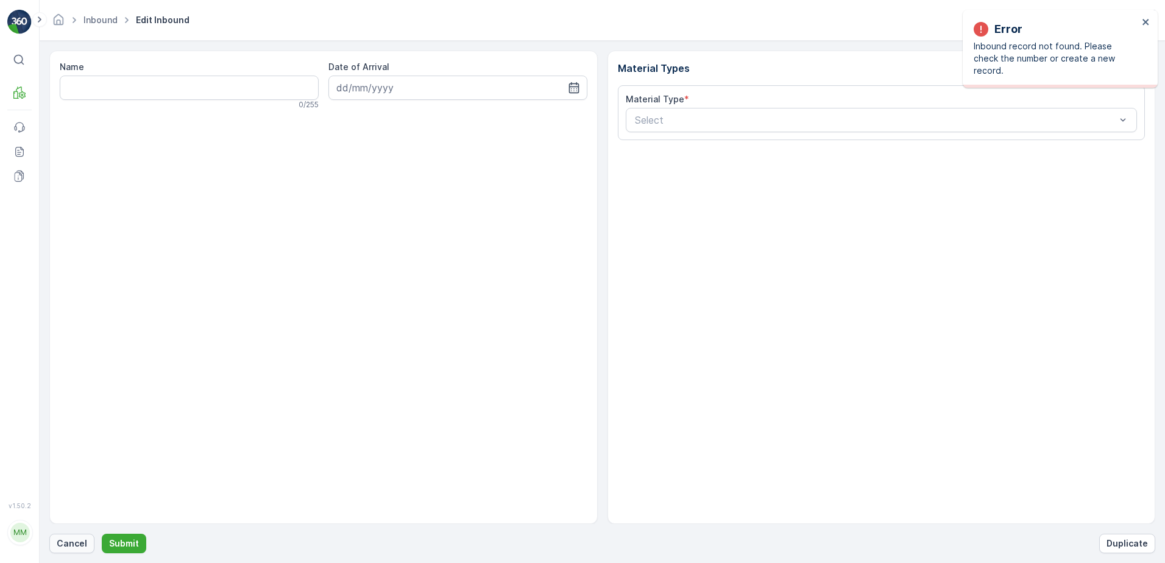
click at [74, 545] on p "Cancel" at bounding box center [72, 544] width 30 height 12
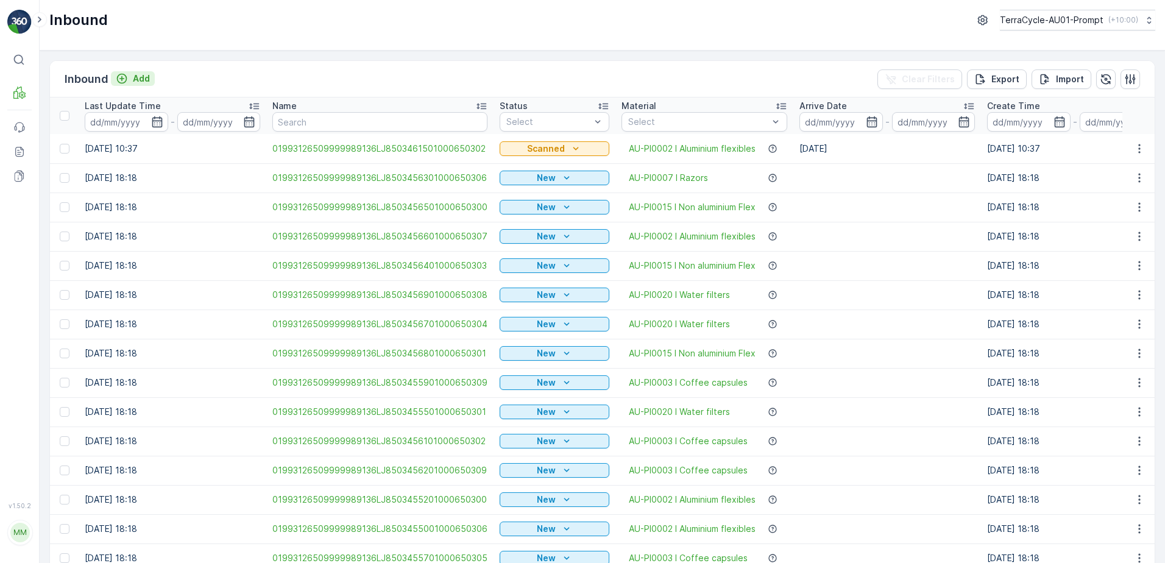
click at [141, 79] on p "Add" at bounding box center [141, 79] width 17 height 12
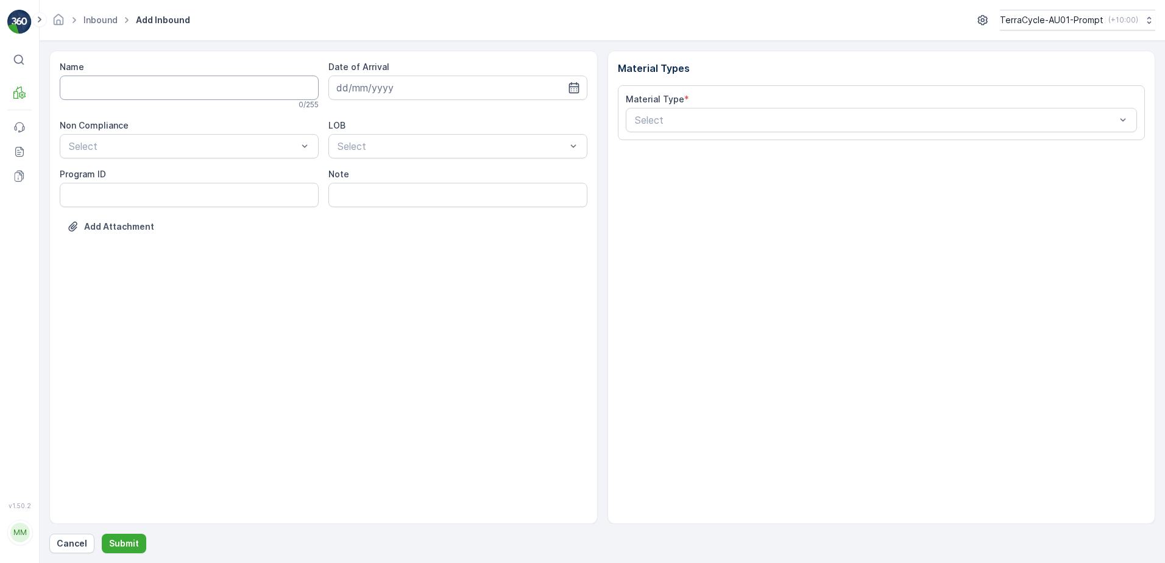
click at [129, 90] on input "Name" at bounding box center [189, 88] width 259 height 24
type input "01993126509999989136LJ8503461401000650305"
click at [102, 534] on button "Submit" at bounding box center [124, 544] width 44 height 20
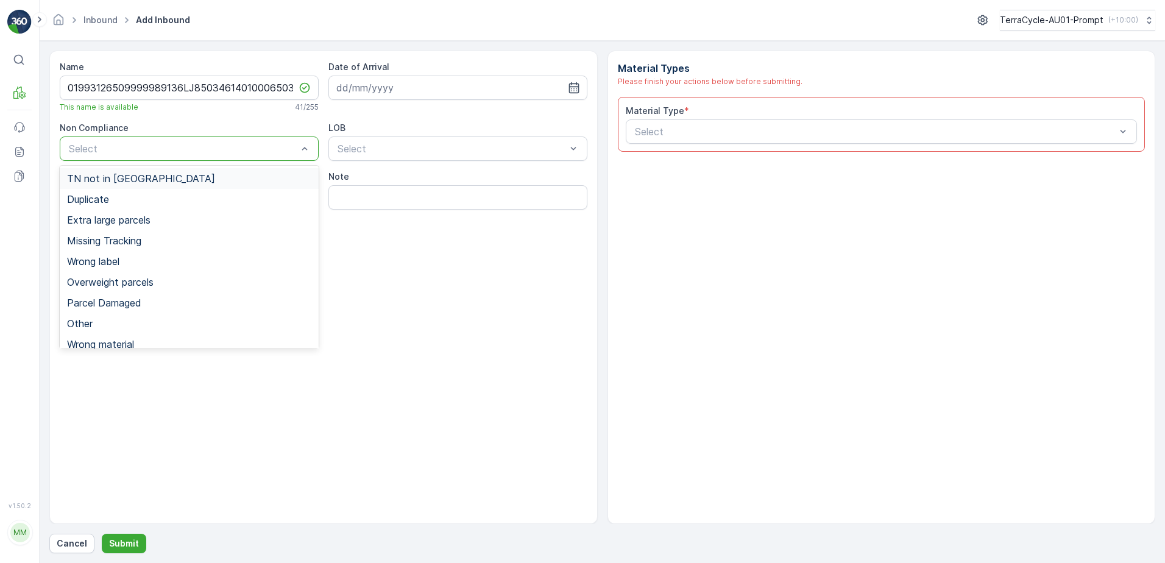
click at [150, 179] on div "TN not in [GEOGRAPHIC_DATA]" at bounding box center [189, 178] width 244 height 11
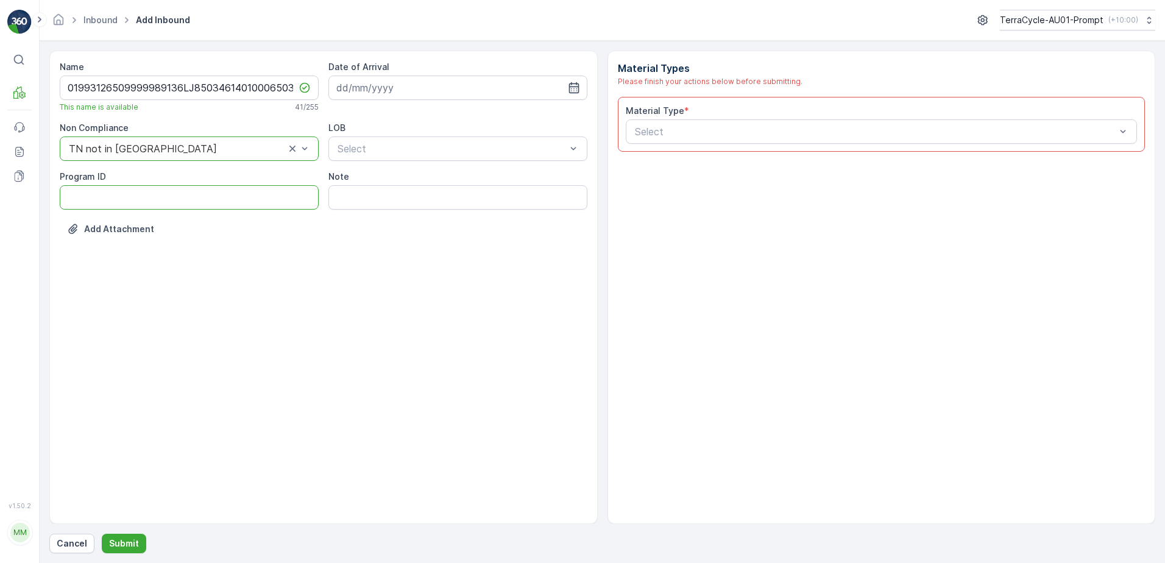
click at [112, 203] on ID "Program ID" at bounding box center [189, 197] width 259 height 24
type ID "2269"
click at [455, 91] on input at bounding box center [458, 88] width 259 height 24
click at [416, 214] on div "17" at bounding box center [415, 214] width 20 height 20
type input "[DATE]"
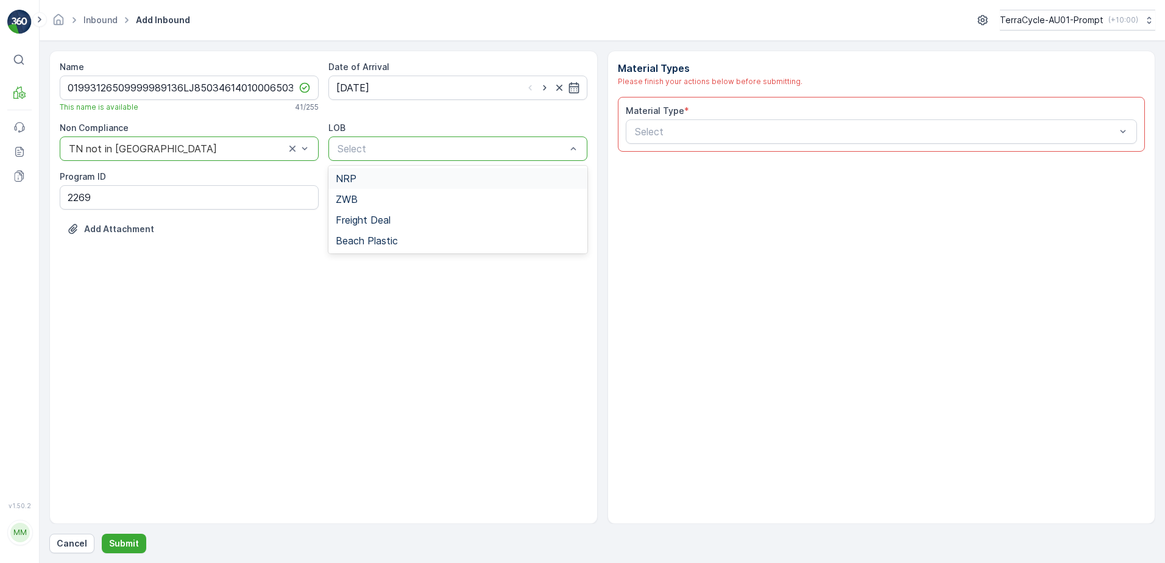
click at [405, 187] on div "NRP" at bounding box center [458, 178] width 259 height 21
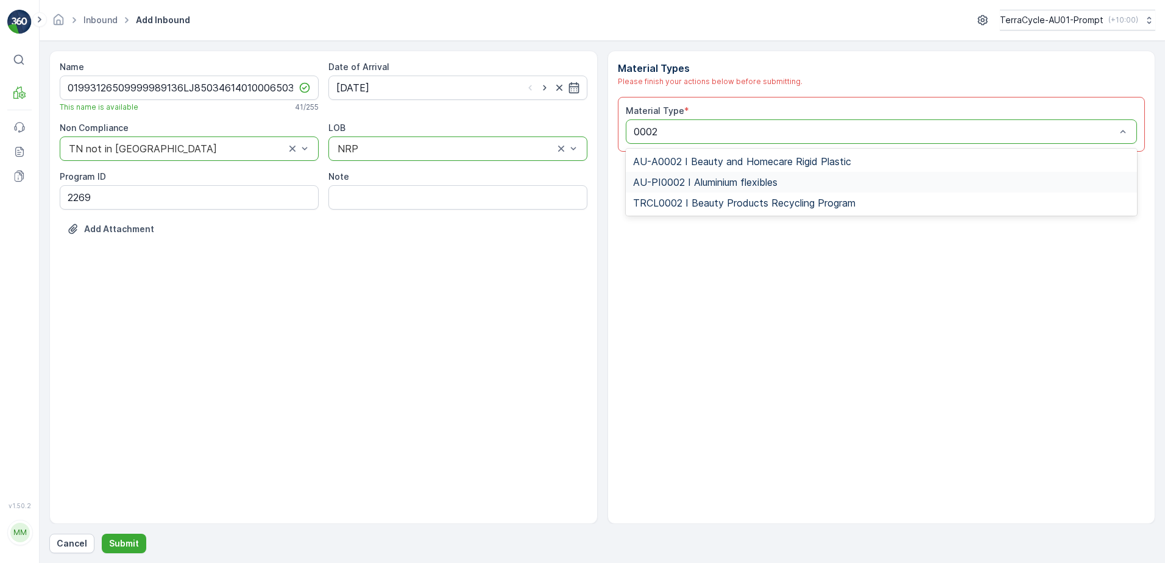
click at [769, 179] on span "AU-PI0002 I Aluminium flexibles" at bounding box center [705, 182] width 144 height 11
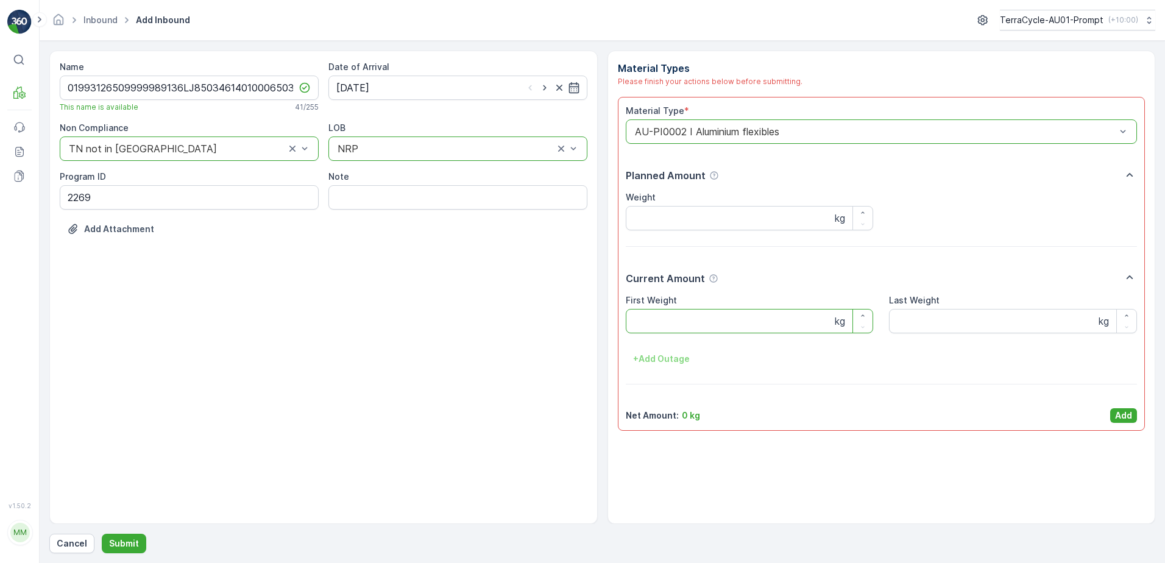
click at [720, 318] on Weight "First Weight" at bounding box center [750, 321] width 248 height 24
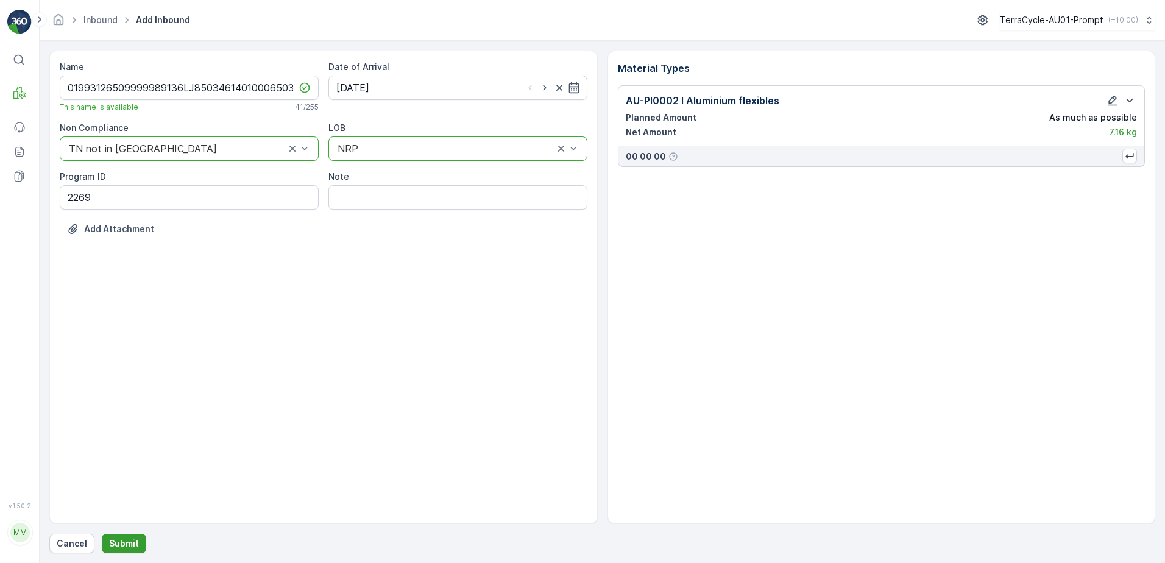
click at [113, 541] on p "Submit" at bounding box center [124, 544] width 30 height 12
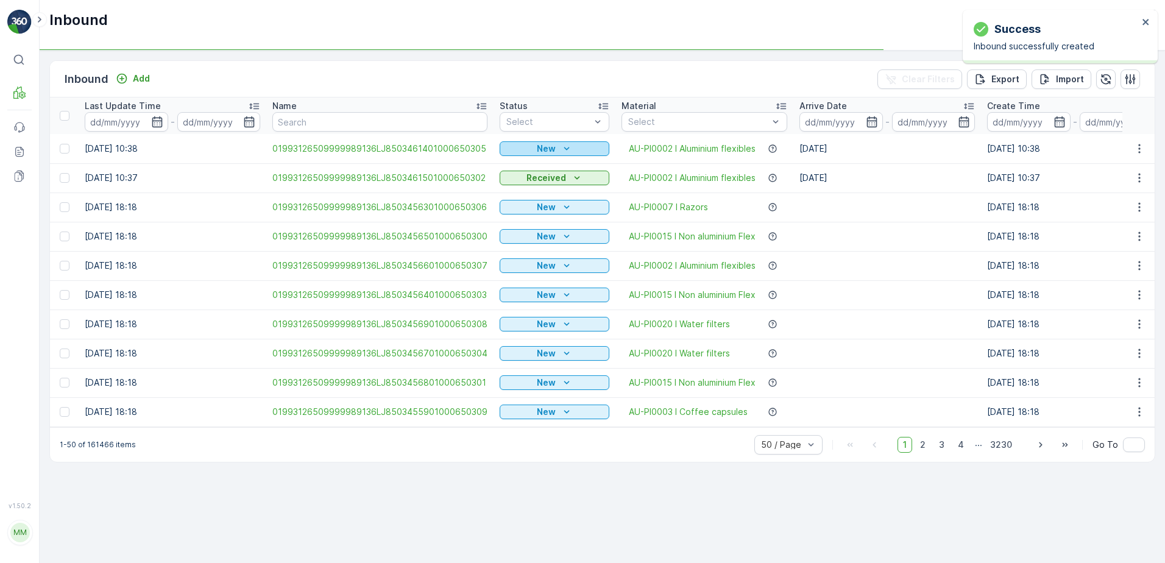
click at [527, 152] on div "New" at bounding box center [555, 149] width 100 height 12
click at [521, 181] on span "Scanned" at bounding box center [521, 184] width 36 height 12
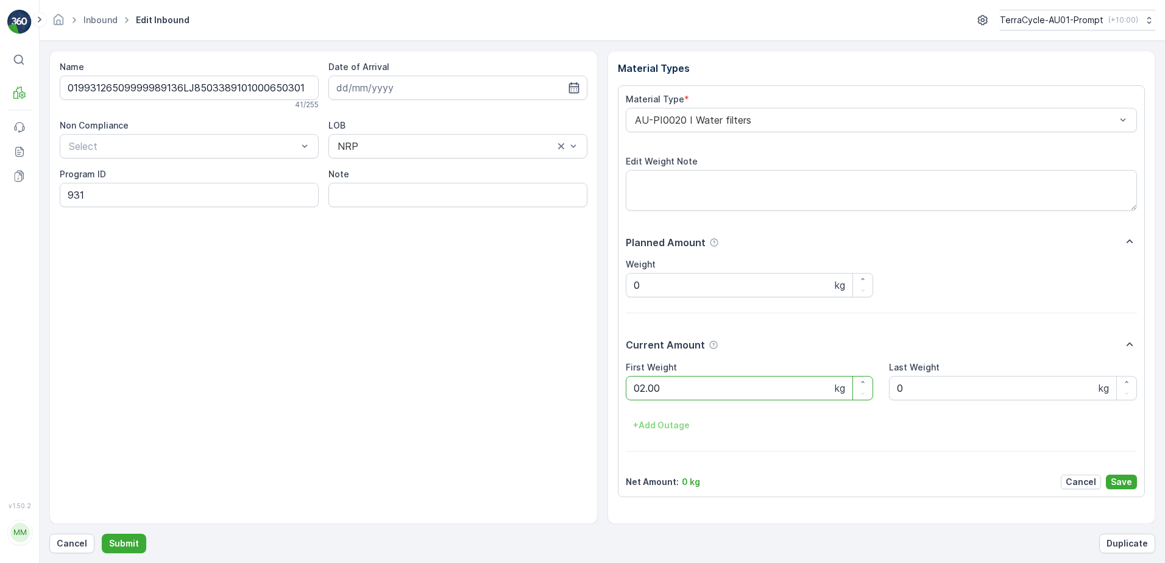
click button "Submit" at bounding box center [124, 544] width 44 height 20
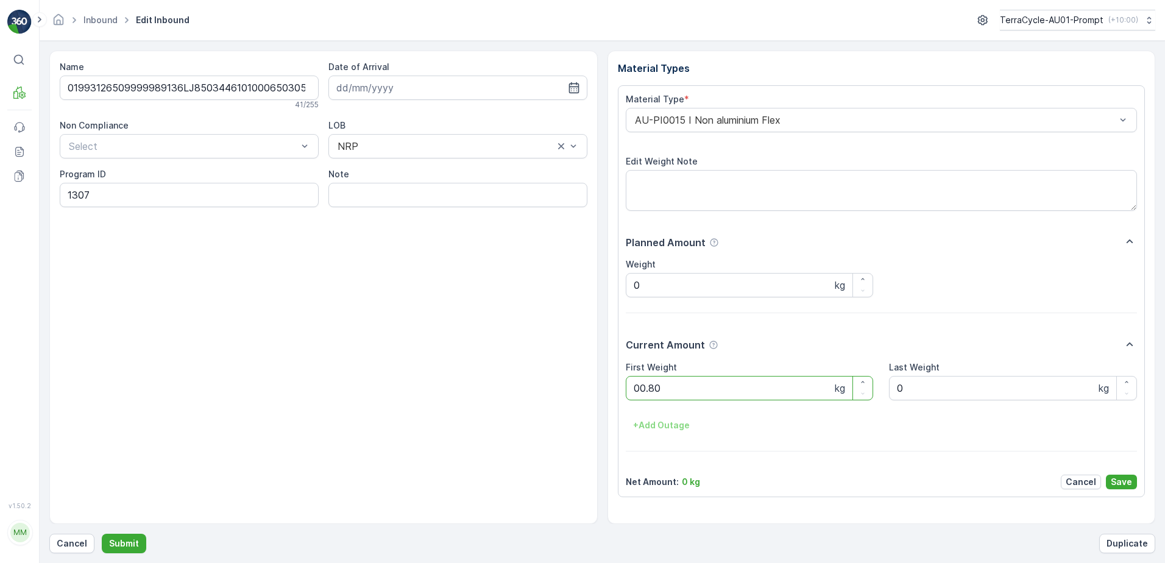
click button "Submit" at bounding box center [124, 544] width 44 height 20
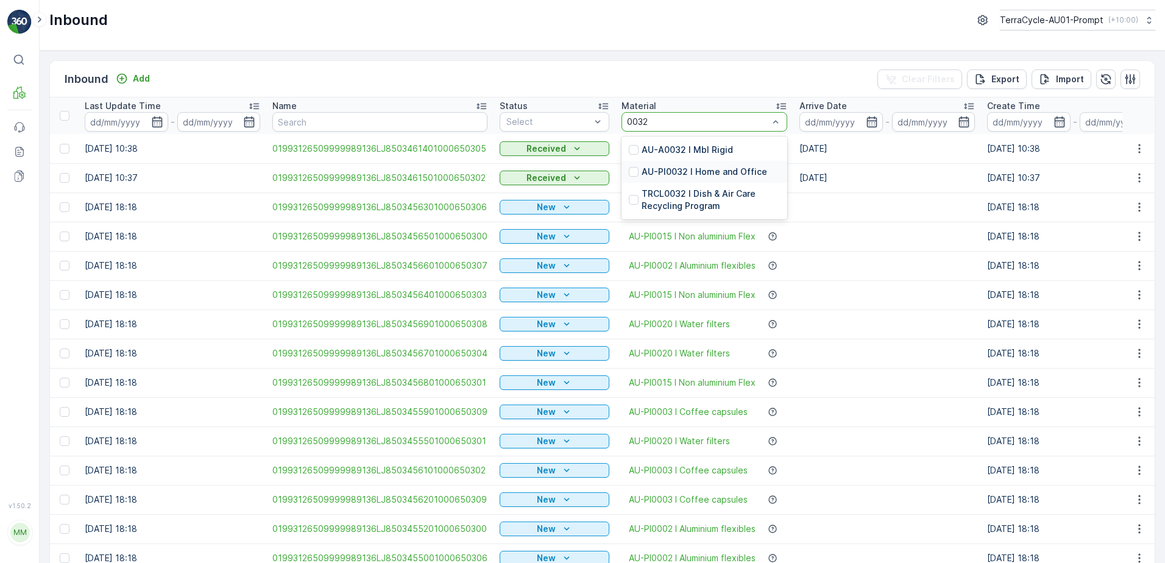
click at [742, 179] on div "AU-PI0032 I Home and Office" at bounding box center [705, 172] width 166 height 22
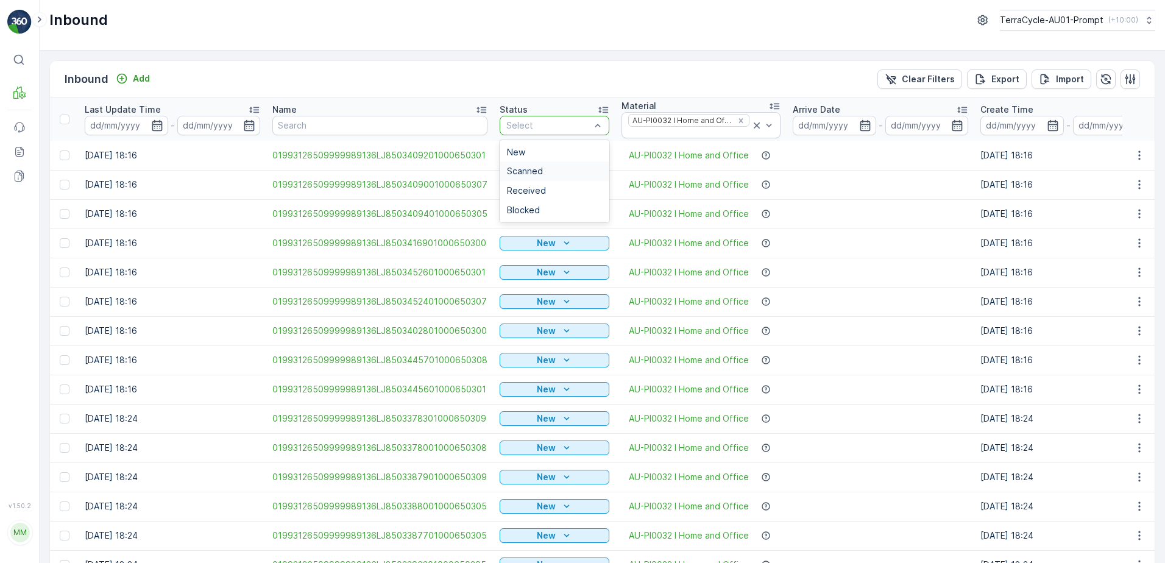
click at [524, 171] on span "Scanned" at bounding box center [525, 171] width 36 height 10
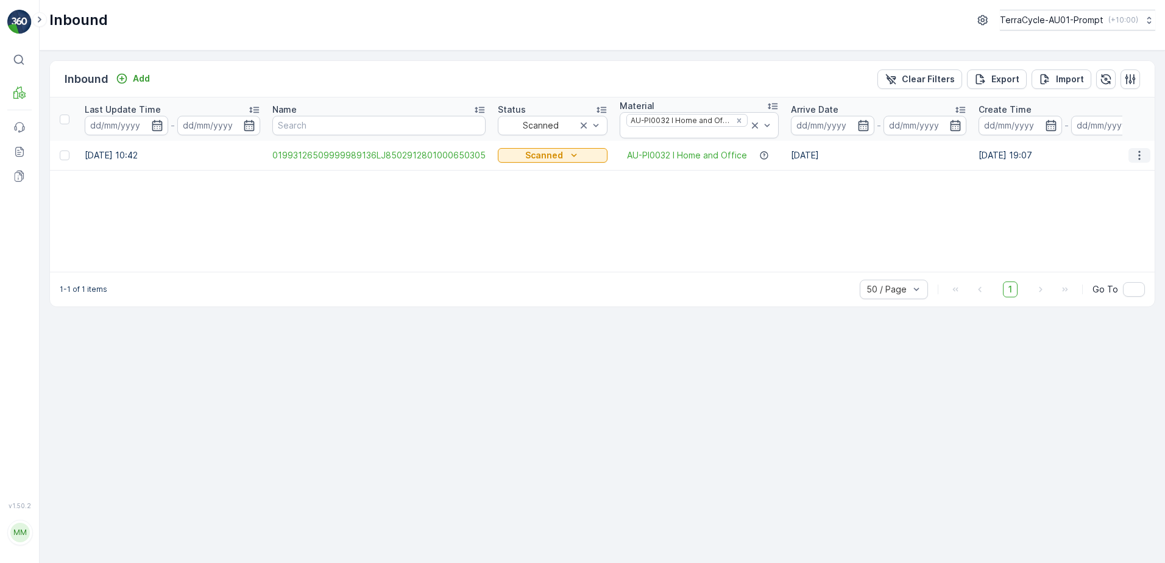
click at [1139, 159] on icon "button" at bounding box center [1140, 155] width 12 height 12
click at [1109, 238] on div "Print QR" at bounding box center [1117, 241] width 97 height 17
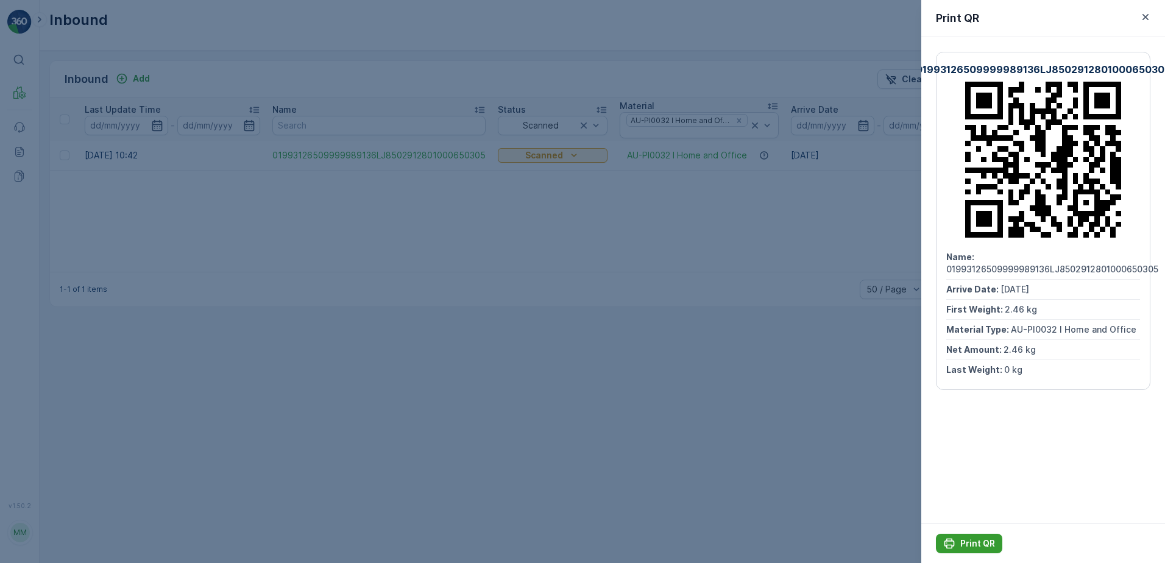
click at [976, 542] on p "Print QR" at bounding box center [978, 544] width 35 height 12
click at [1149, 17] on icon "button" at bounding box center [1146, 17] width 12 height 12
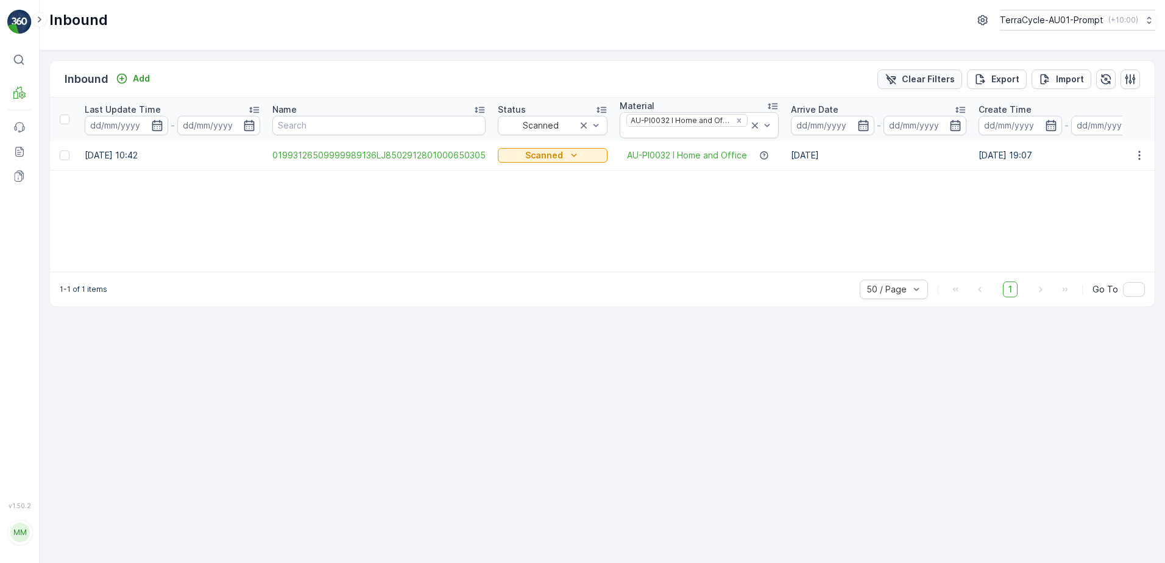
click at [929, 82] on p "Clear Filters" at bounding box center [928, 79] width 53 height 12
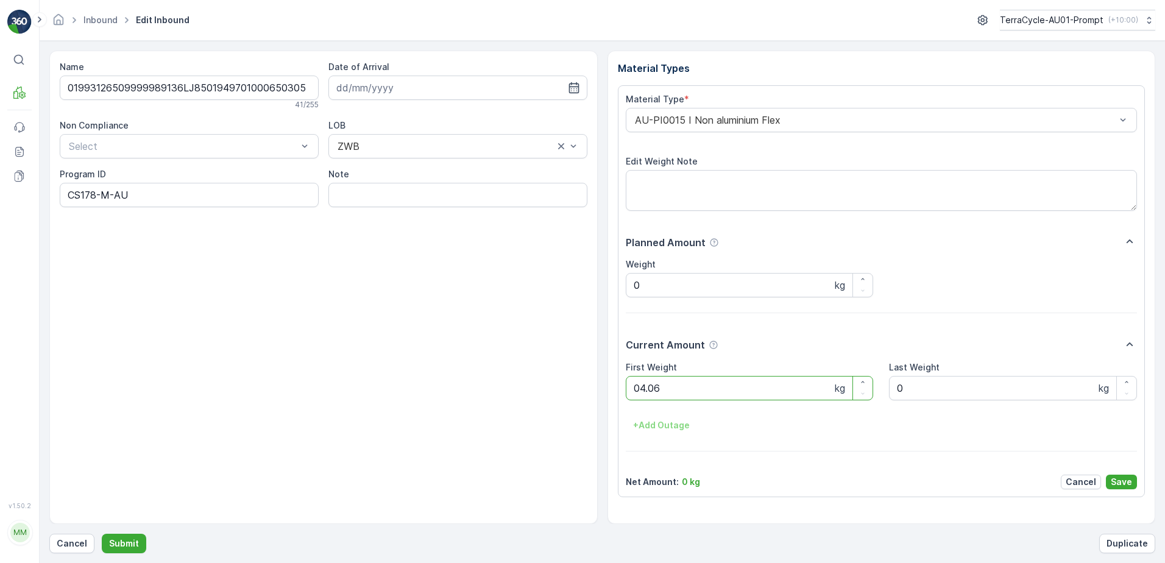
click button "Submit" at bounding box center [124, 544] width 44 height 20
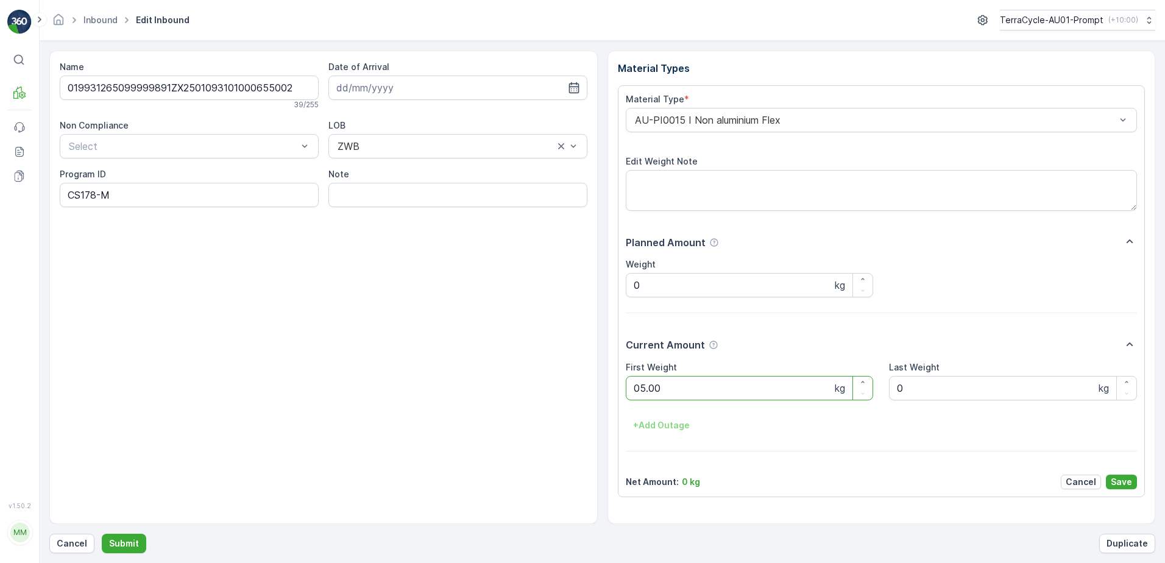
click button "Submit" at bounding box center [124, 544] width 44 height 20
click at [96, 195] on ID "CS178-S-AU" at bounding box center [189, 195] width 259 height 24
type ID "CS24-S-AU"
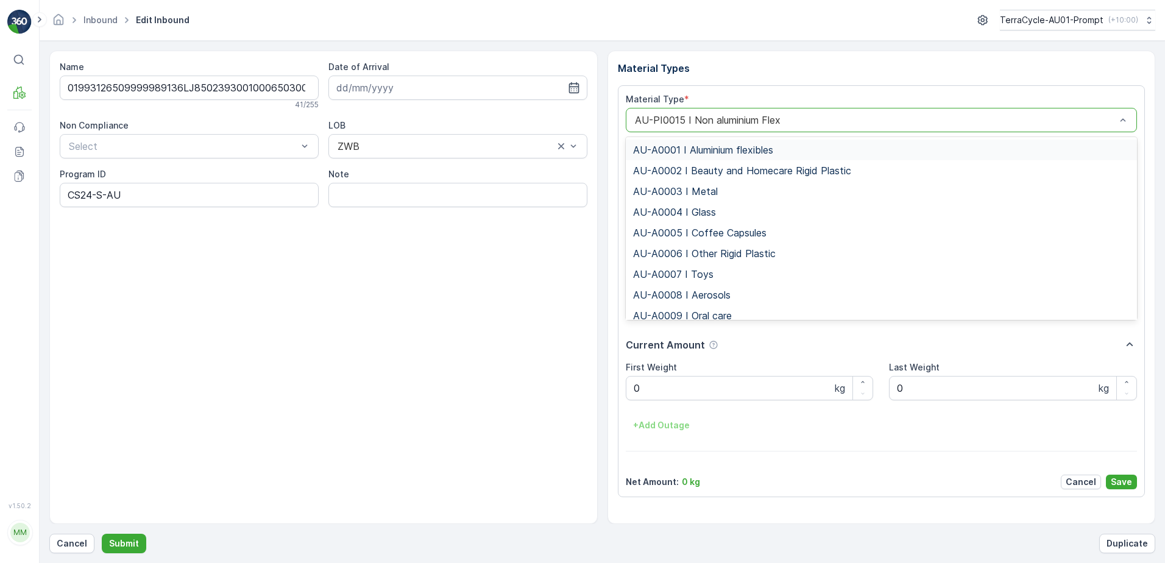
click at [633, 116] on div "AU-PI0015 I Non aluminium Flex" at bounding box center [882, 120] width 512 height 24
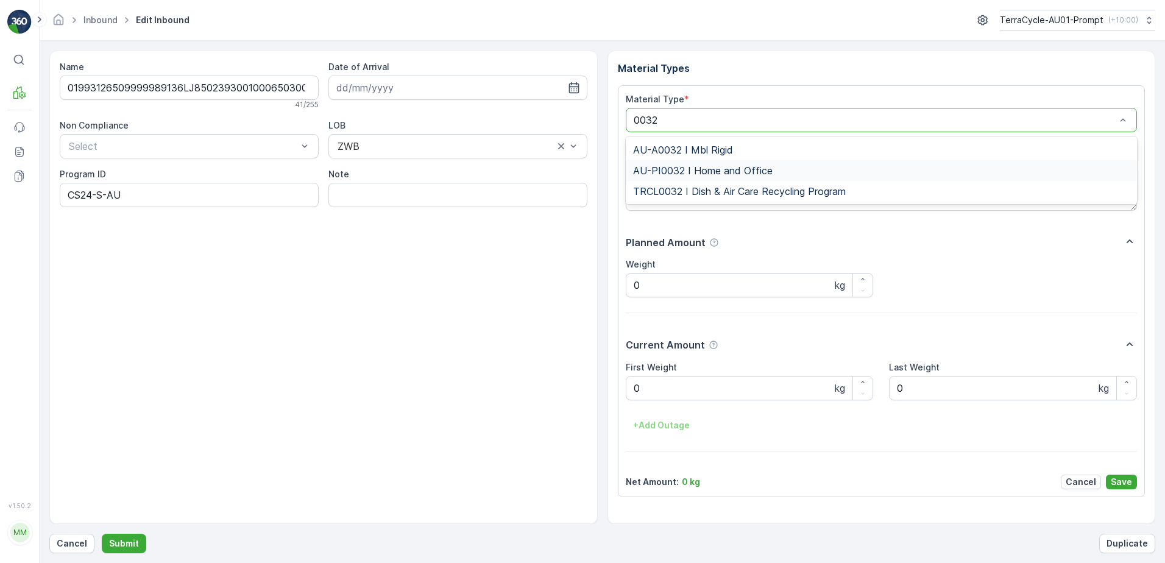
click at [766, 169] on span "AU-PI0032 I Home and Office" at bounding box center [703, 170] width 140 height 11
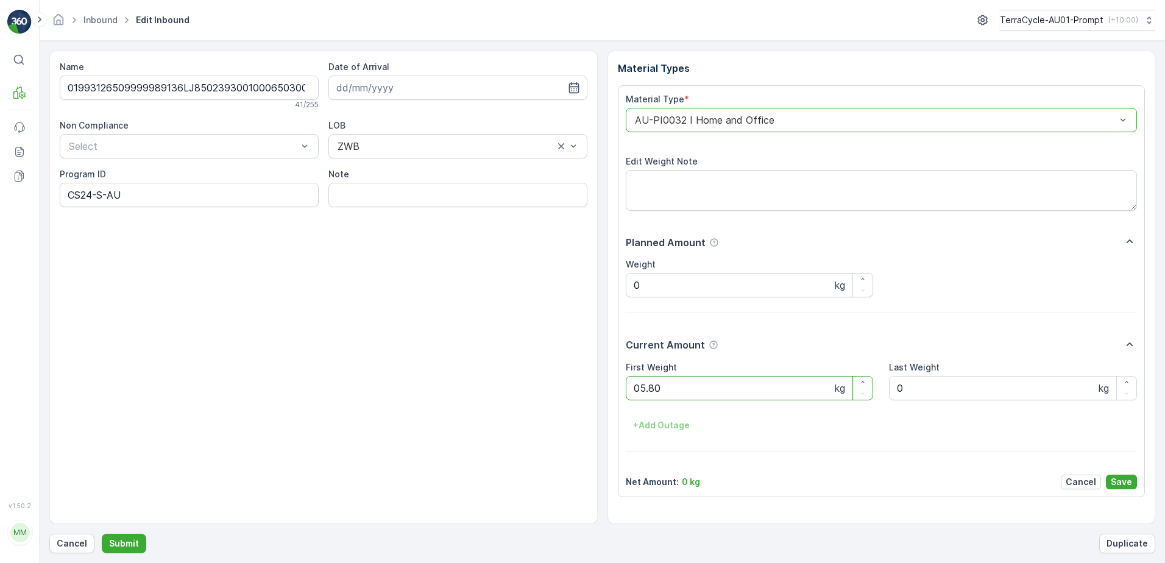
click button "Submit" at bounding box center [124, 544] width 44 height 20
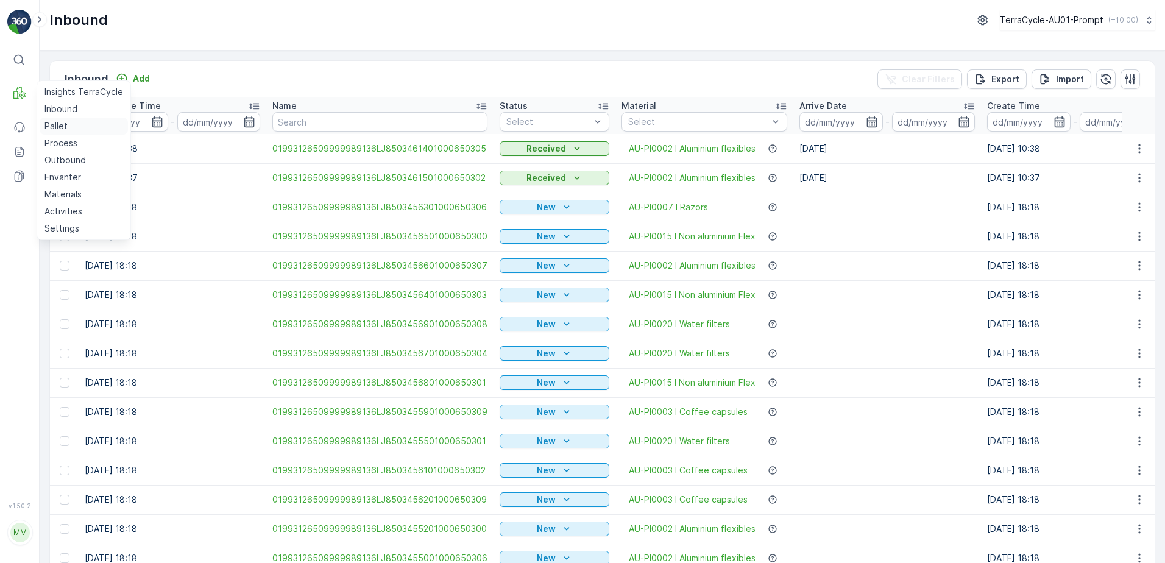
click at [78, 127] on link "Pallet" at bounding box center [84, 126] width 88 height 17
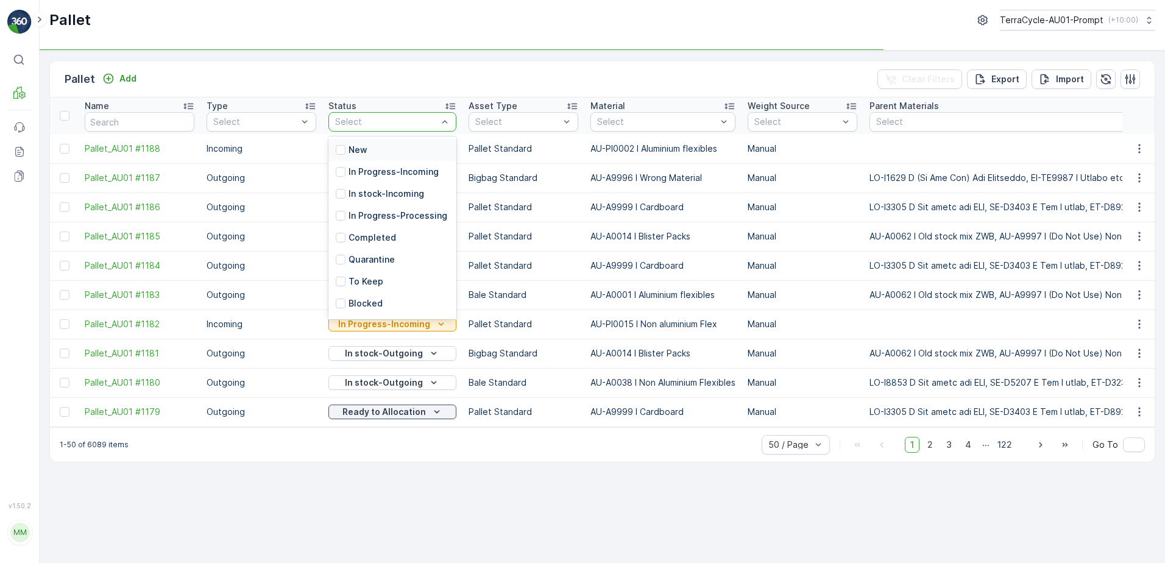
click at [440, 129] on div at bounding box center [445, 122] width 12 height 18
click at [448, 124] on div "Select" at bounding box center [393, 122] width 128 height 20
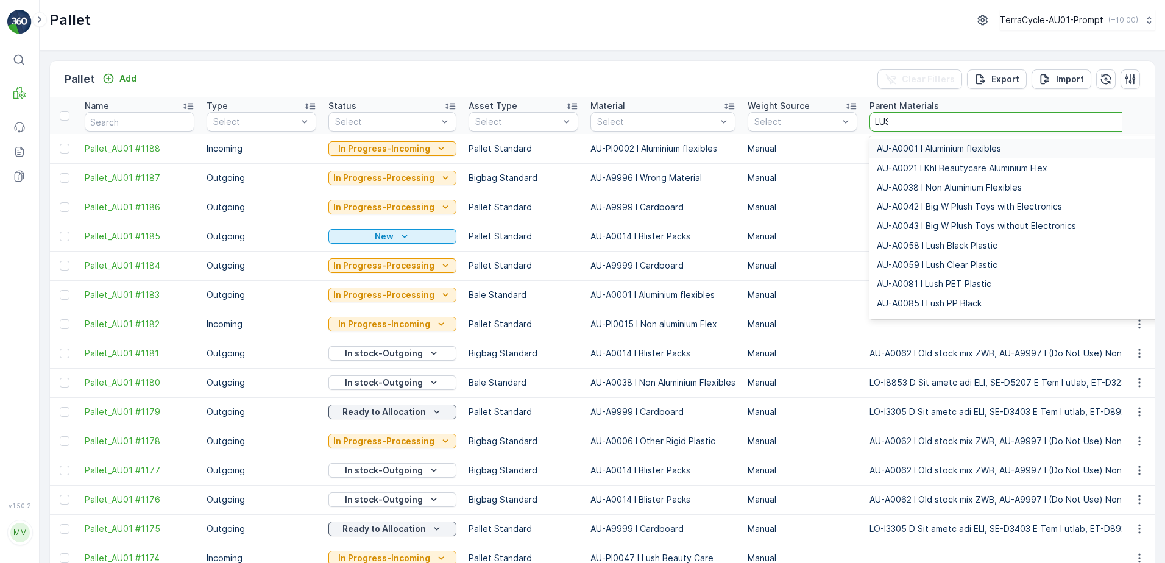
type input "LUSH"
drag, startPoint x: 967, startPoint y: 221, endPoint x: 942, endPoint y: 280, distance: 63.9
click at [926, 280] on span "AU-A0087 I Lush PET Black" at bounding box center [932, 284] width 110 height 10
type input "LUSH"
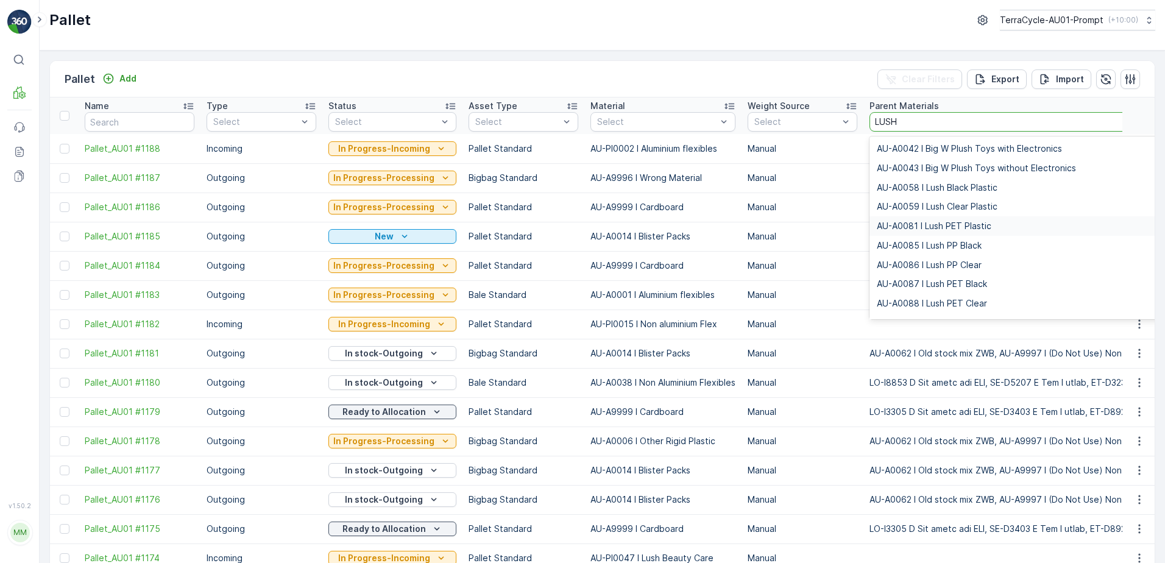
click at [987, 227] on span "AU-A0081 I Lush PET Plastic" at bounding box center [934, 226] width 115 height 10
type input "LUSH"
click at [943, 202] on span "AU-A0059 I Lush Clear Plastic" at bounding box center [937, 207] width 121 height 10
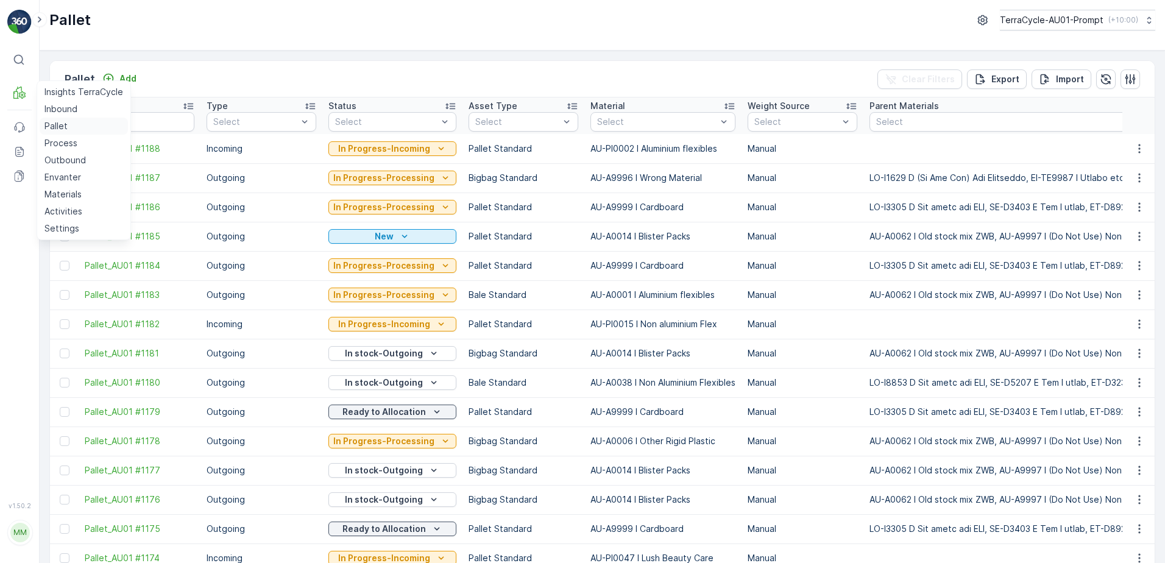
click at [70, 127] on link "Pallet" at bounding box center [84, 126] width 88 height 17
click at [1139, 128] on th at bounding box center [1139, 116] width 33 height 37
click at [433, 129] on div "Select" at bounding box center [393, 122] width 128 height 20
click at [376, 74] on div "Pallet Add Clear Filters Export Import" at bounding box center [602, 79] width 1105 height 37
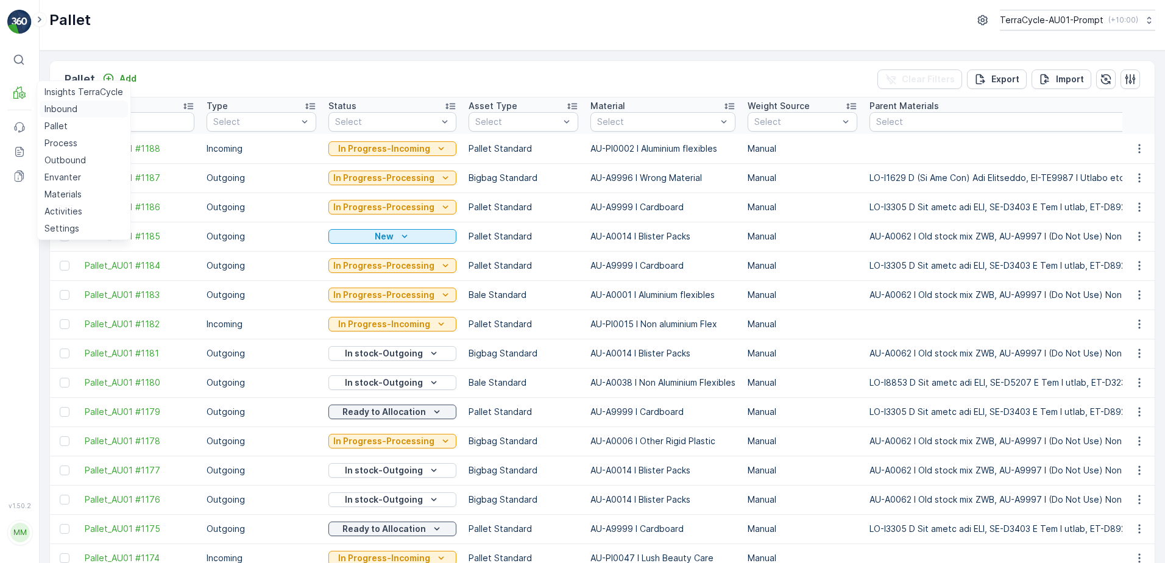
click at [85, 111] on link "Inbound" at bounding box center [84, 109] width 88 height 17
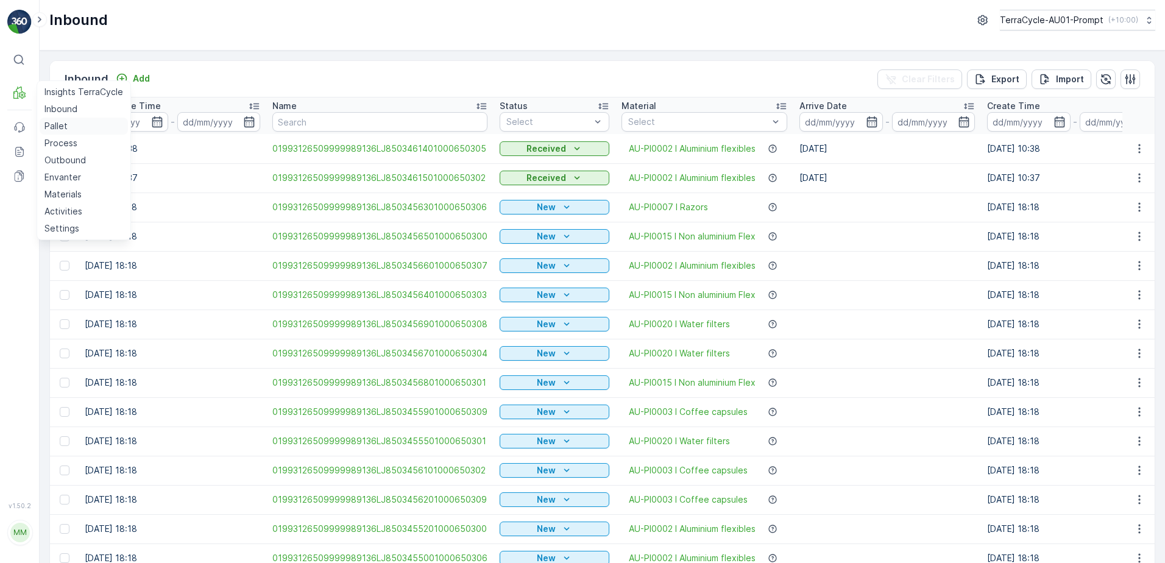
click at [63, 124] on p "Pallet" at bounding box center [55, 126] width 23 height 12
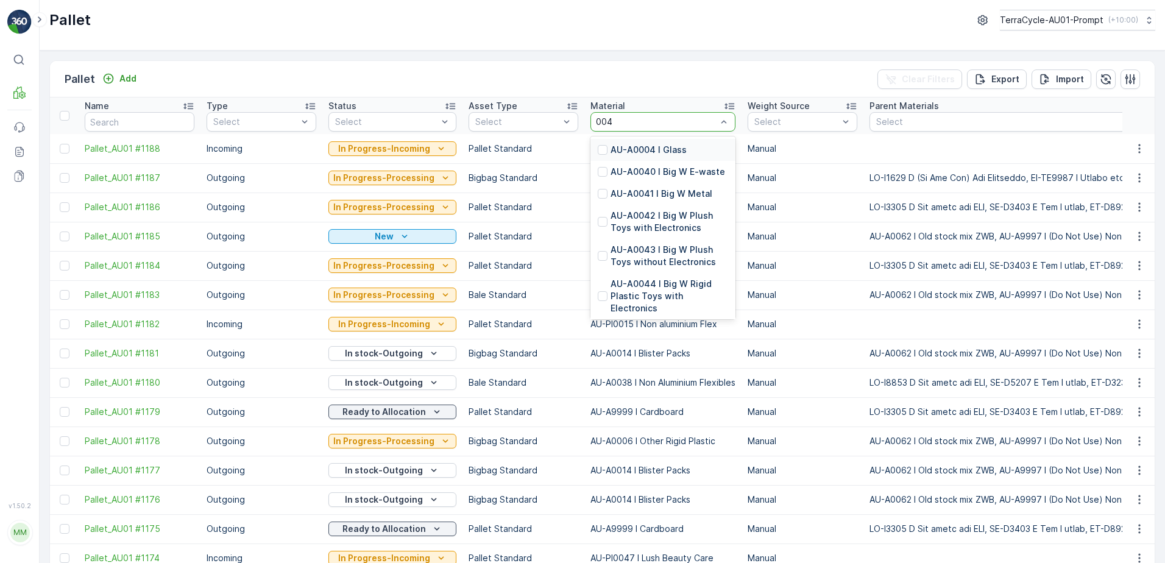
type input "0047"
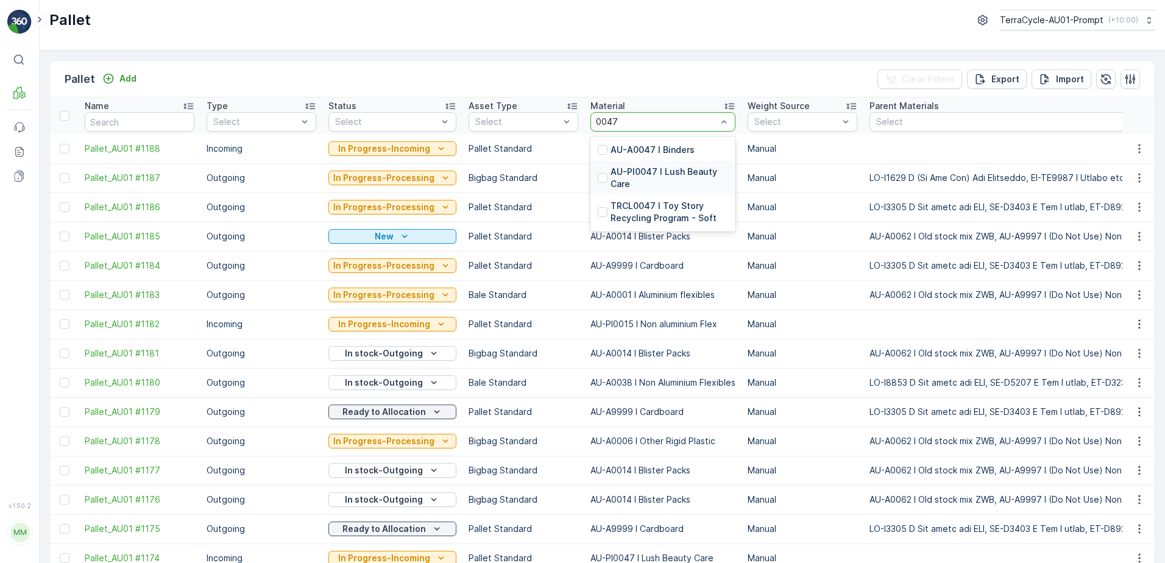
click at [656, 172] on p "AU-PI0047 I Lush Beauty Care" at bounding box center [670, 178] width 118 height 24
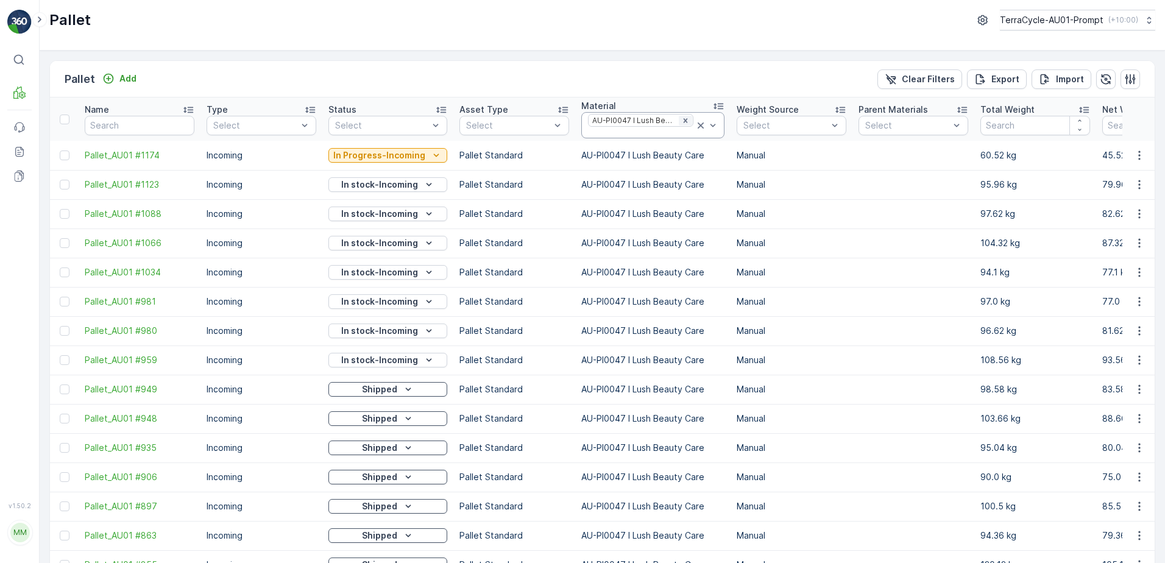
click at [681, 118] on icon "Remove AU-PI0047 I Lush Beauty Care" at bounding box center [685, 120] width 9 height 9
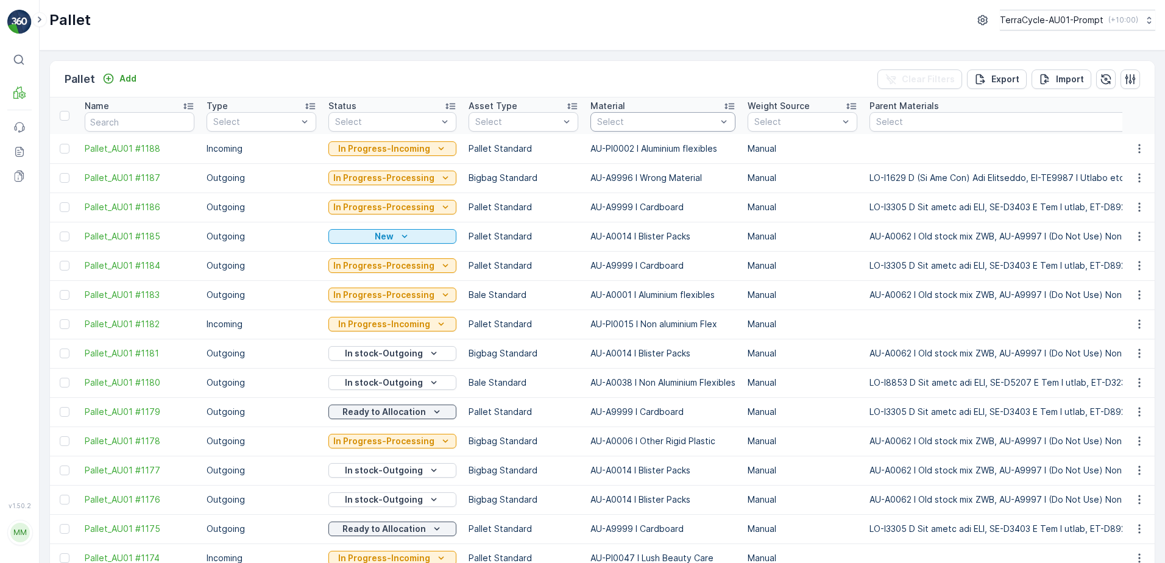
click at [661, 114] on div "Select" at bounding box center [663, 122] width 145 height 20
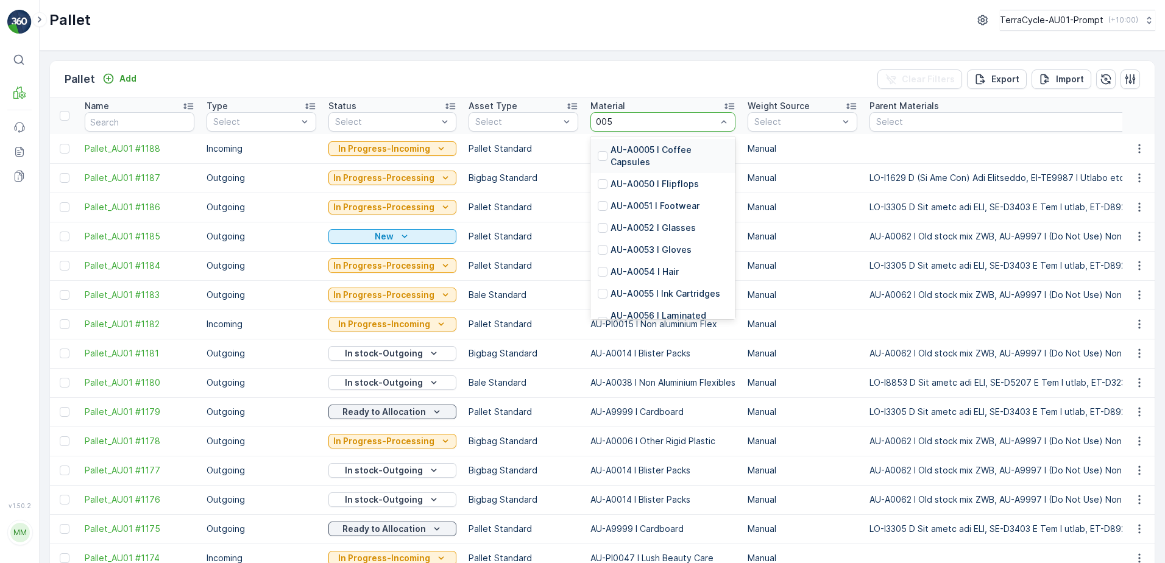
type input "0059"
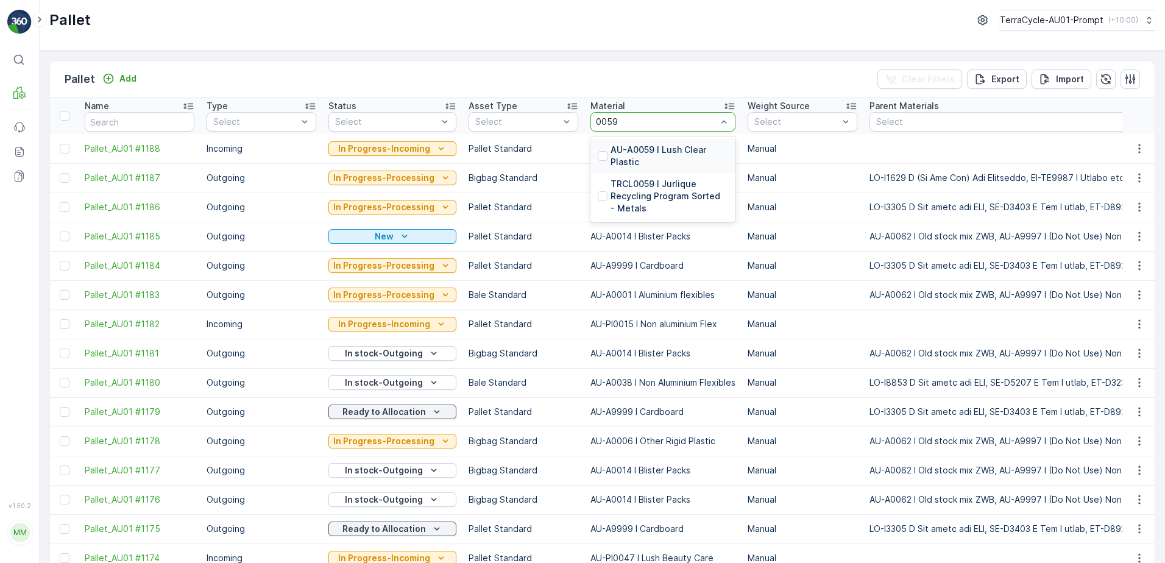
click at [666, 157] on p "AU-A0059 I Lush Clear Plastic" at bounding box center [670, 156] width 118 height 24
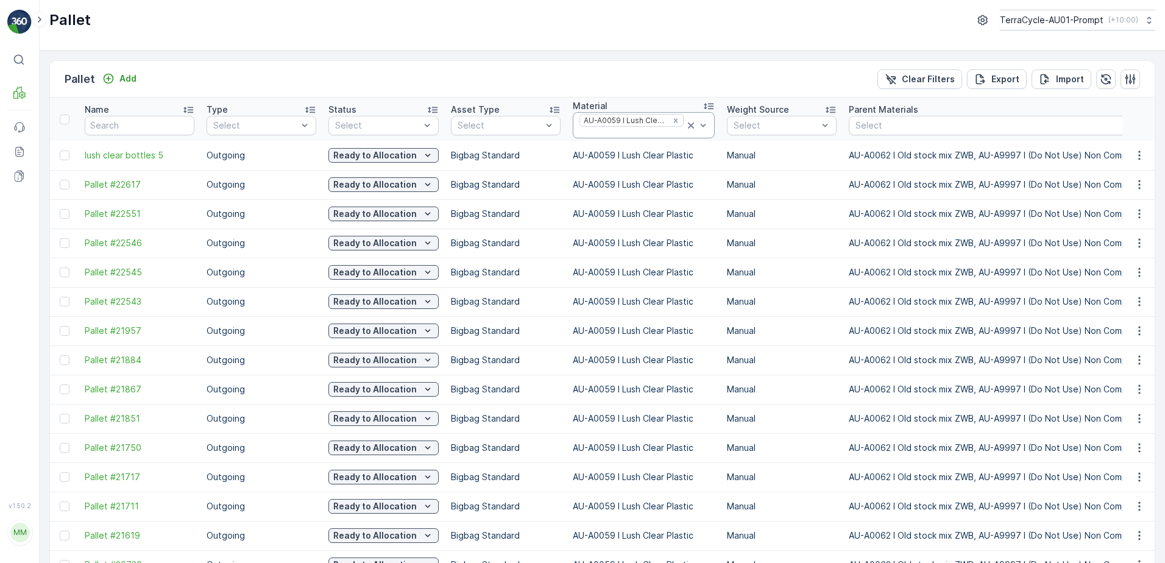
click at [686, 125] on icon at bounding box center [691, 125] width 12 height 12
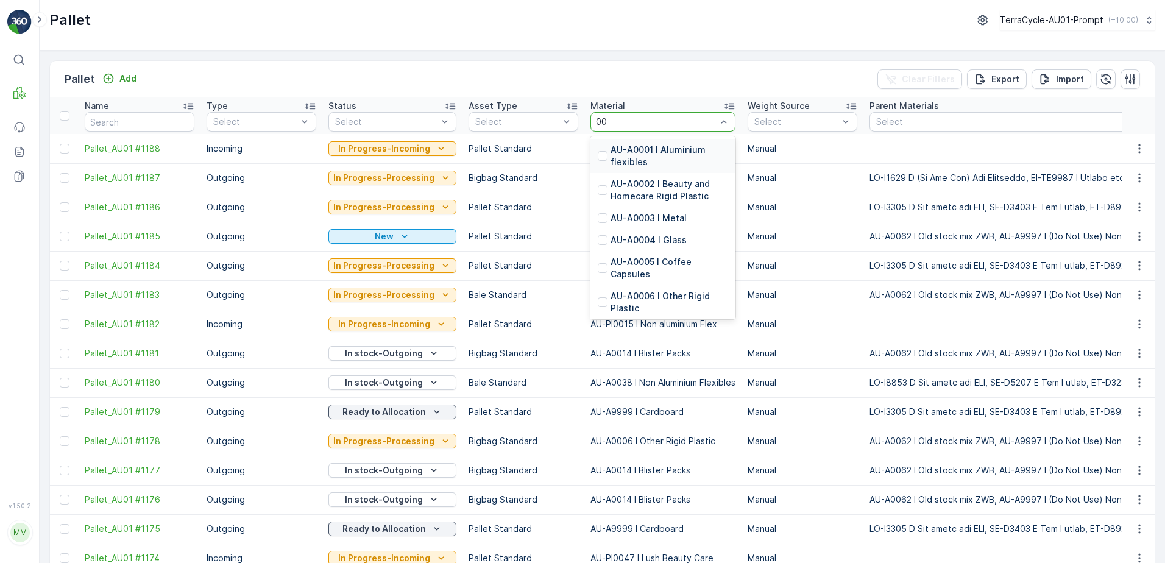
type input "005"
click at [666, 151] on p "AU-A0058 I Lush Black Plastic" at bounding box center [670, 156] width 118 height 24
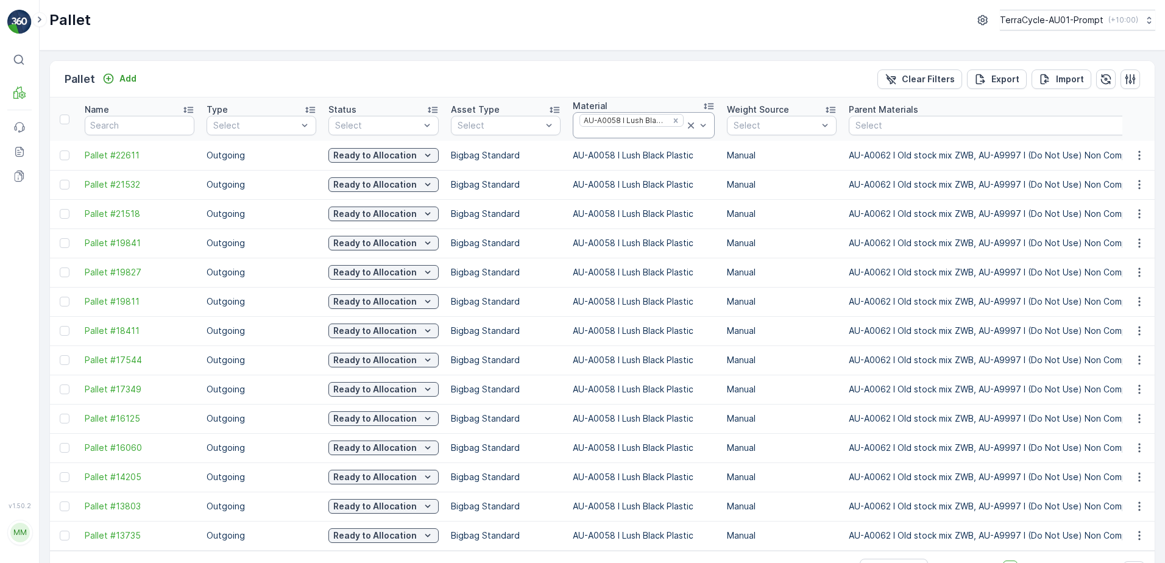
click at [803, 183] on p "Manual" at bounding box center [782, 185] width 110 height 12
click at [98, 154] on span "Pallet #22611" at bounding box center [140, 155] width 110 height 12
